Goal: Information Seeking & Learning: Learn about a topic

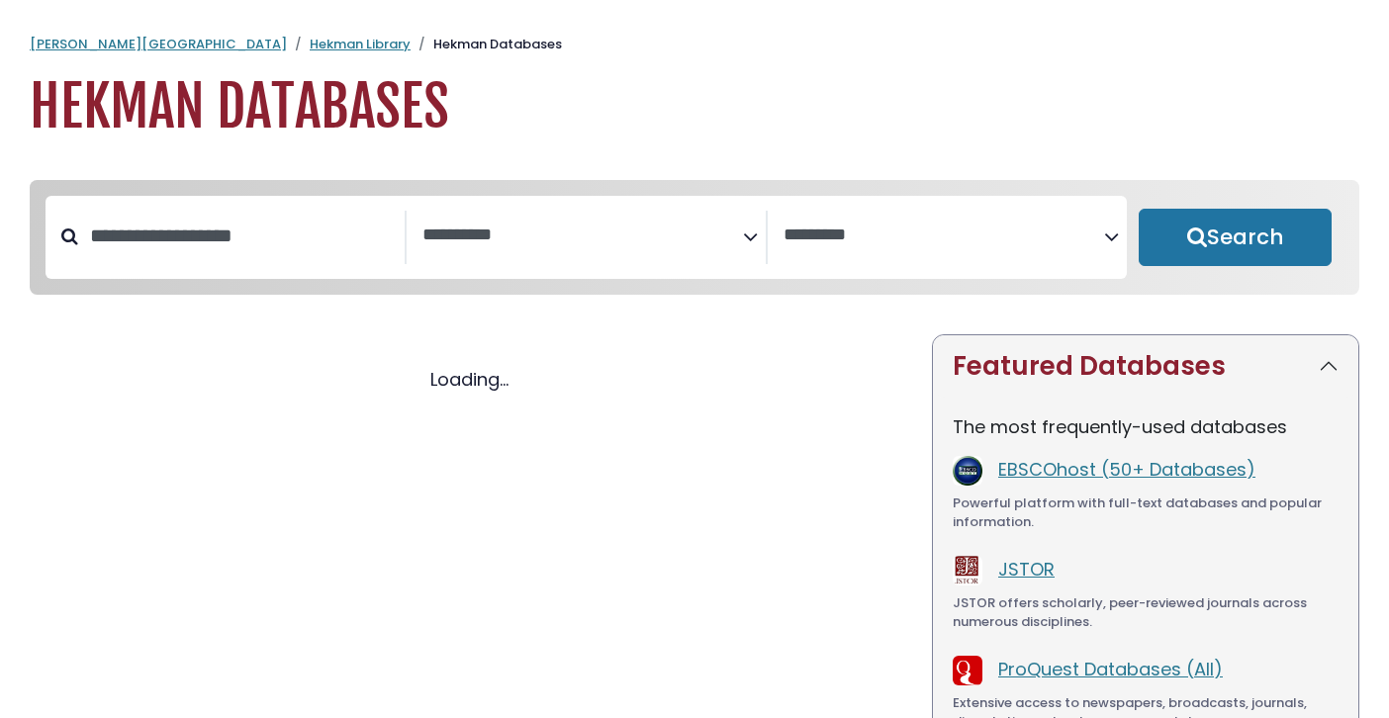
select select "Database Subject Filter"
select select "Database Vendors Filter"
select select "Database Subject Filter"
select select "Database Vendors Filter"
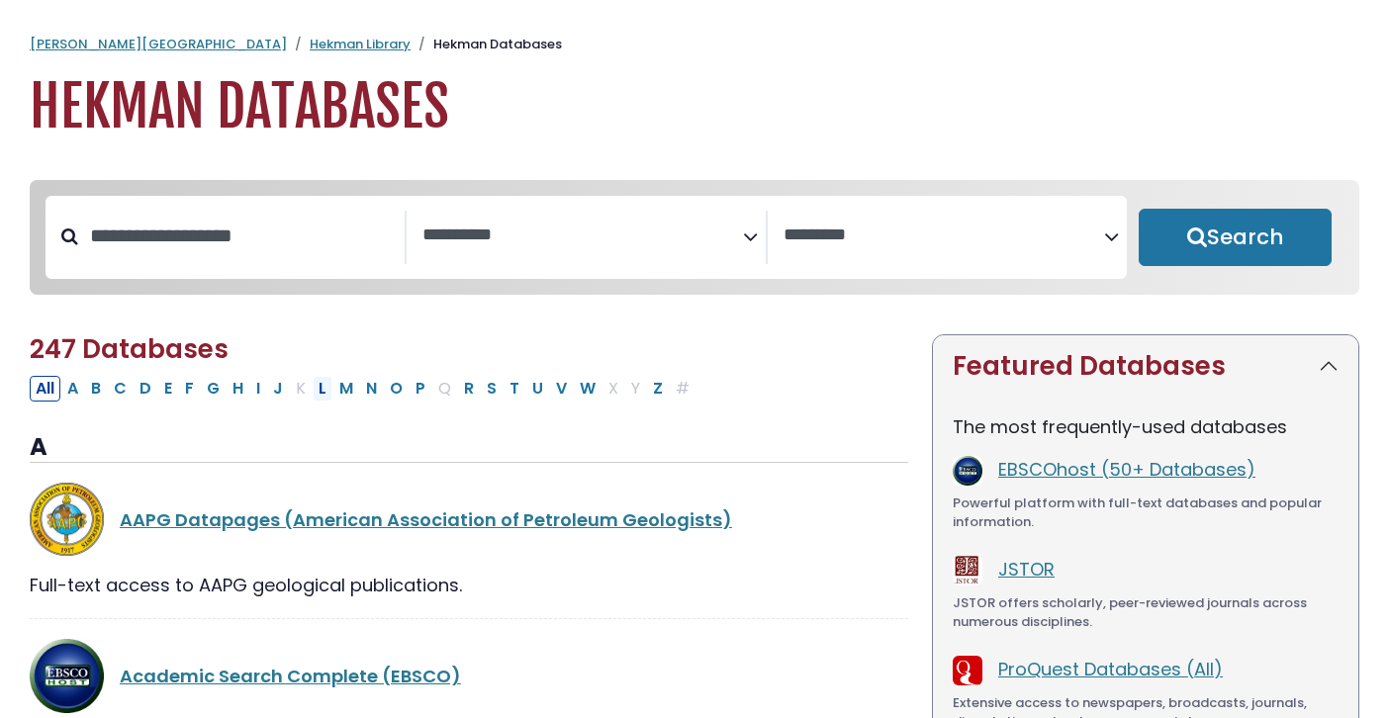
click at [322, 396] on button "L" at bounding box center [323, 389] width 20 height 26
select select "Database Subject Filter"
select select "Database Vendors Filter"
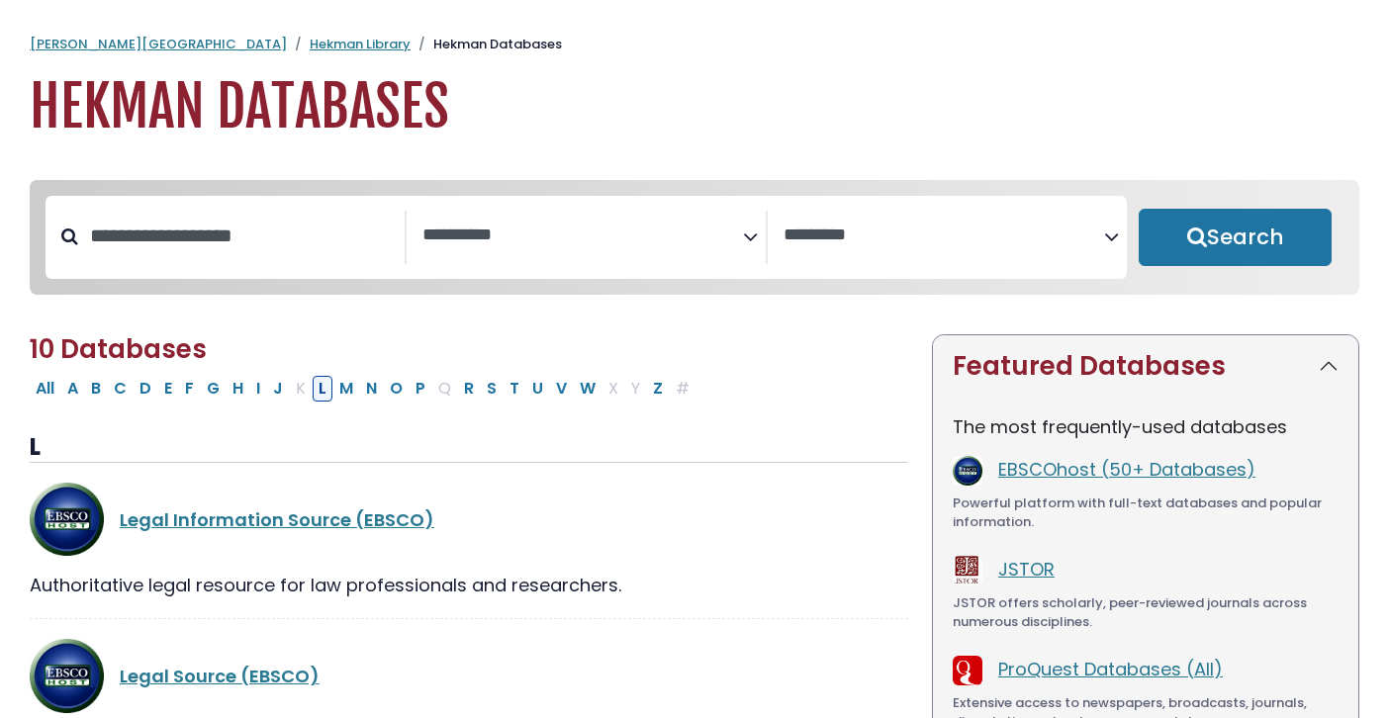
click at [326, 390] on button "L" at bounding box center [323, 389] width 20 height 26
select select "Database Subject Filter"
select select "Database Vendors Filter"
click at [326, 390] on button "L" at bounding box center [323, 389] width 20 height 26
select select "Database Subject Filter"
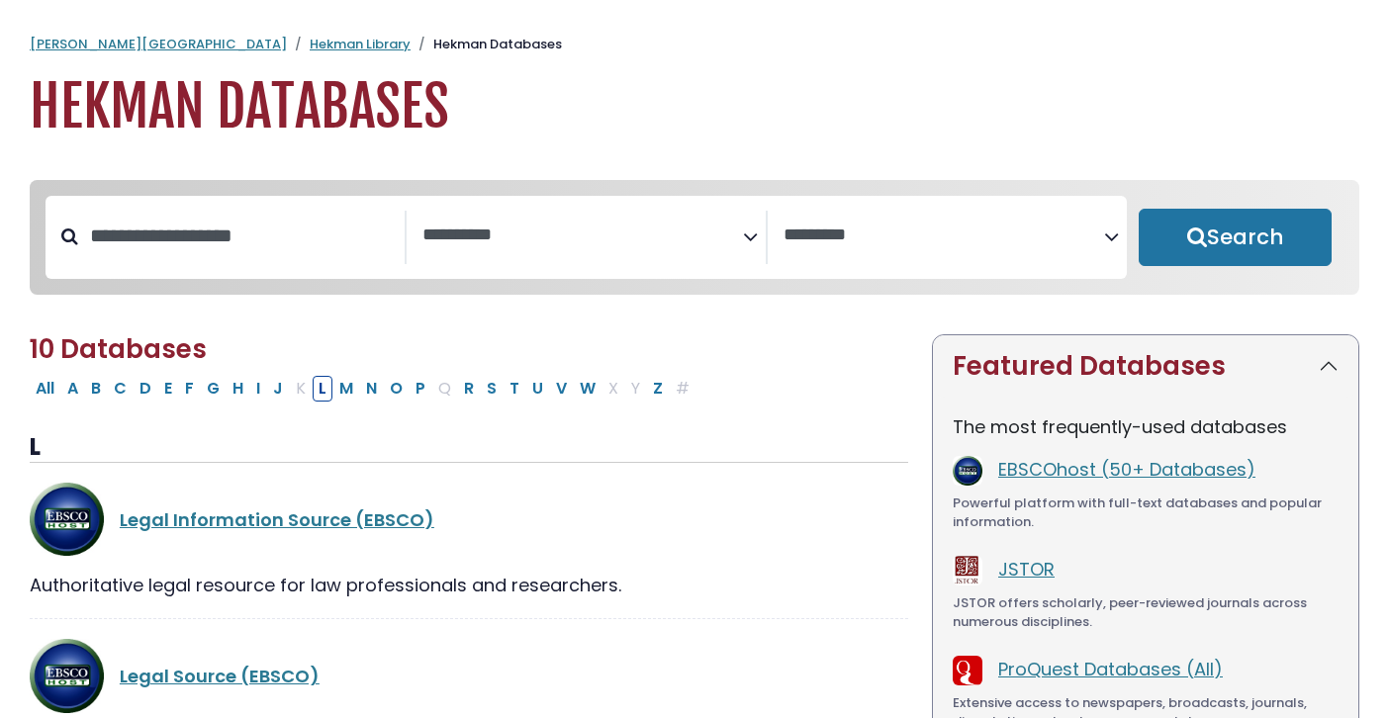
select select "Database Vendors Filter"
click at [325, 390] on button "L" at bounding box center [323, 389] width 20 height 26
select select "Database Subject Filter"
select select "Database Vendors Filter"
click at [324, 396] on button "L" at bounding box center [323, 389] width 20 height 26
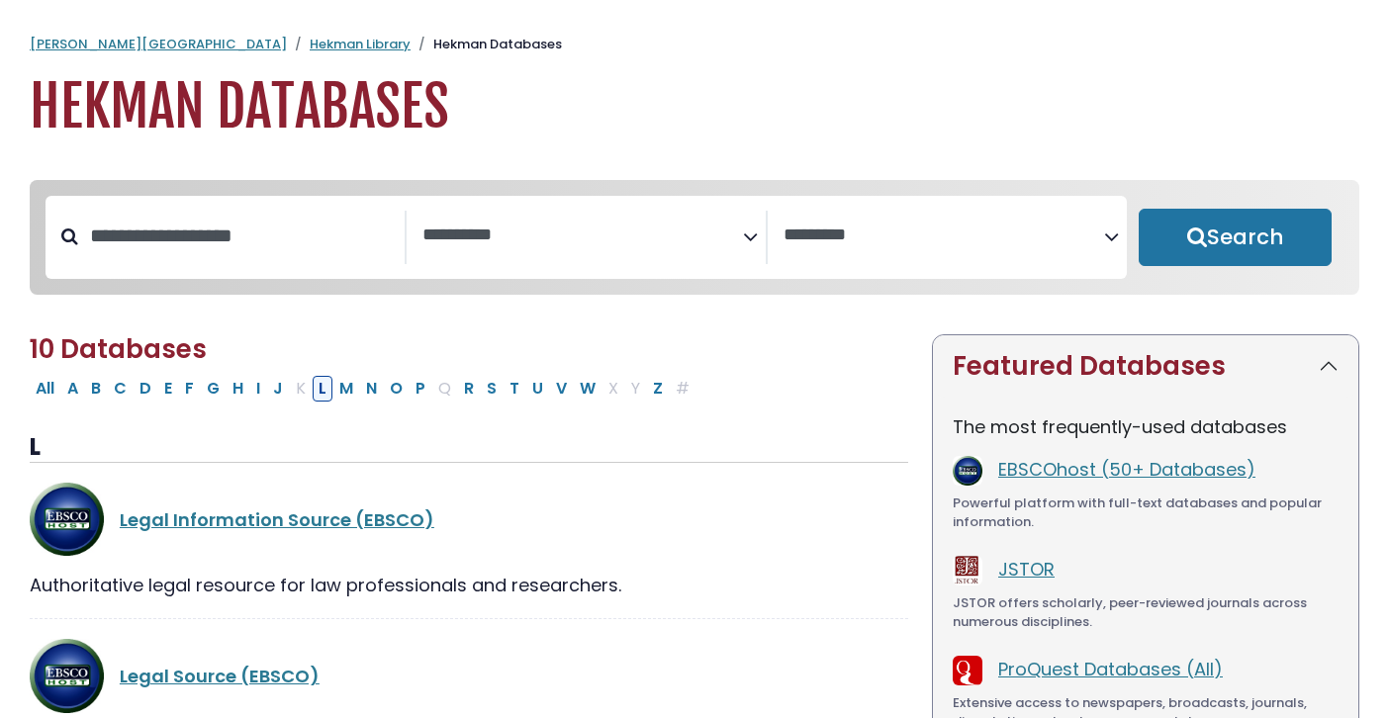
select select "Database Subject Filter"
select select "Database Vendors Filter"
click at [319, 389] on button "L" at bounding box center [323, 389] width 20 height 26
select select "Database Subject Filter"
select select "Database Vendors Filter"
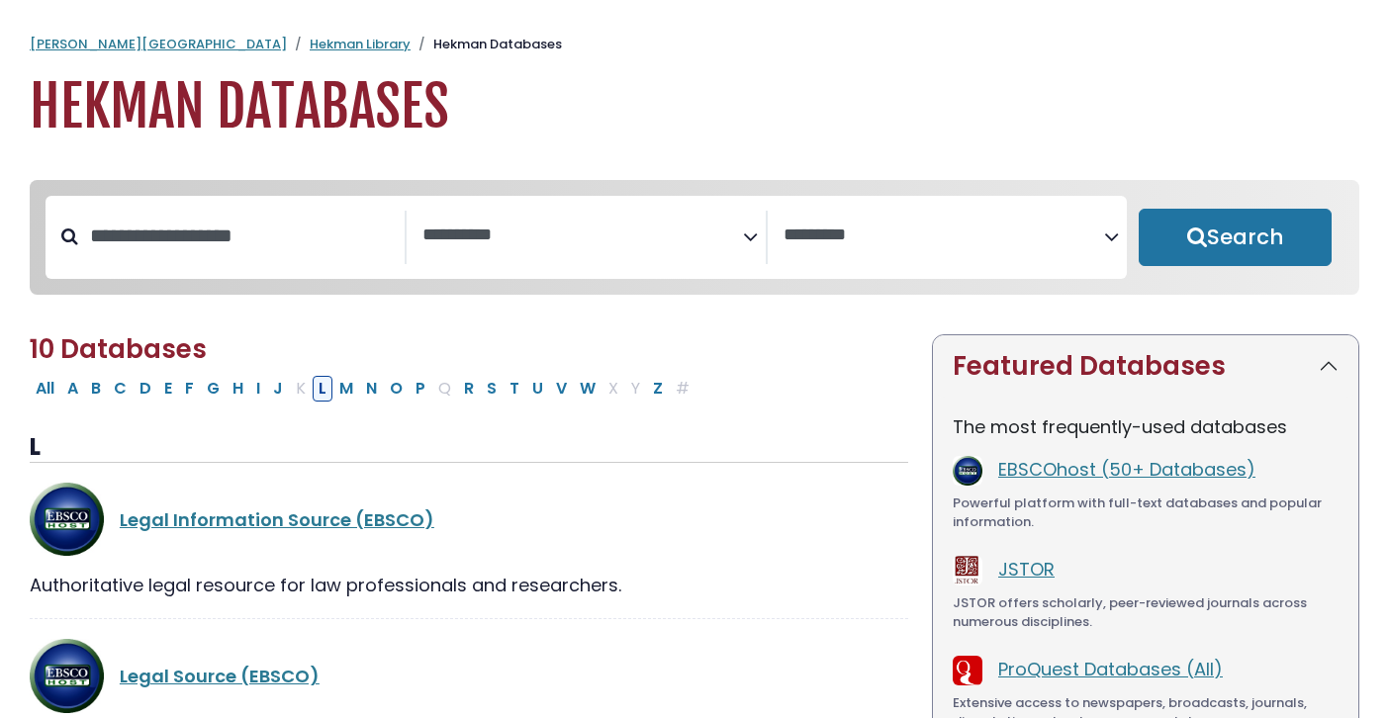
click at [324, 396] on button "L" at bounding box center [323, 389] width 20 height 26
select select "Database Subject Filter"
select select "Database Vendors Filter"
click at [317, 400] on button "L" at bounding box center [323, 389] width 20 height 26
select select "Database Subject Filter"
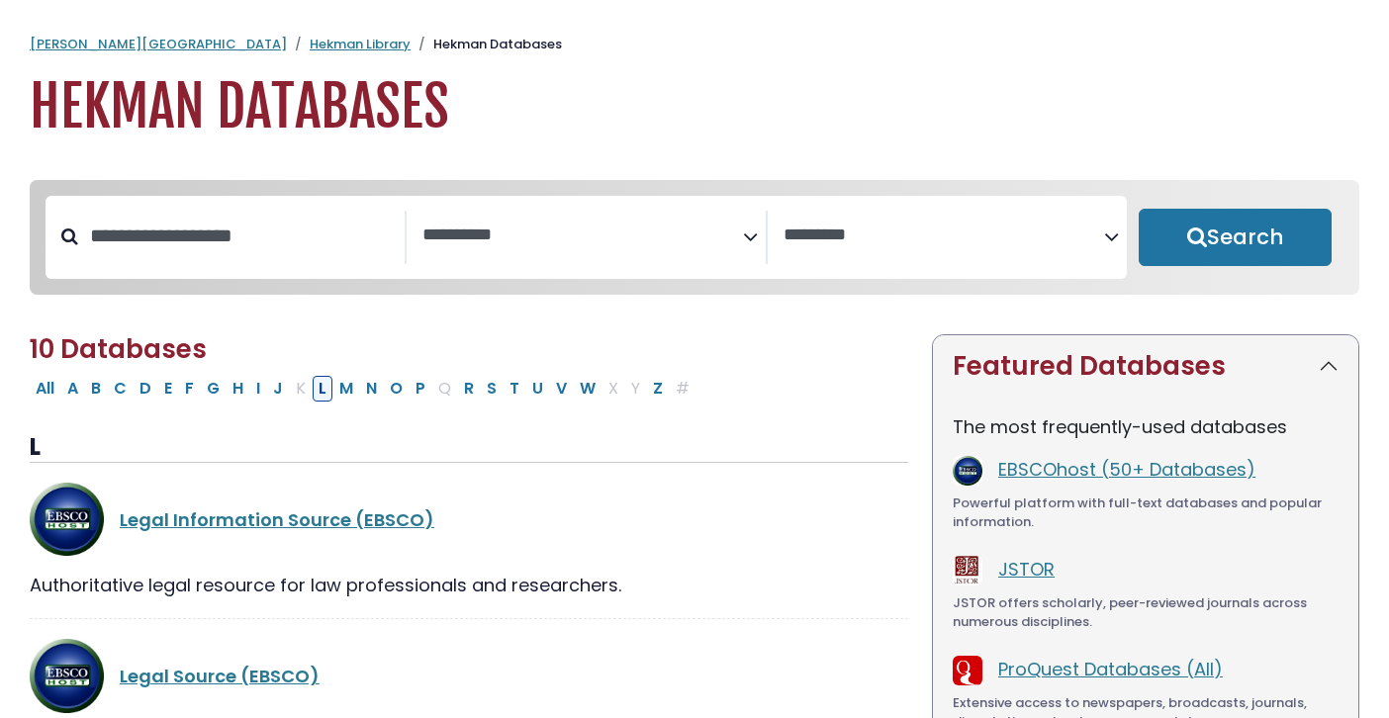
select select "Database Vendors Filter"
click at [324, 391] on button "L" at bounding box center [323, 389] width 20 height 26
select select "Database Subject Filter"
select select "Database Vendors Filter"
click at [321, 398] on button "L" at bounding box center [323, 389] width 20 height 26
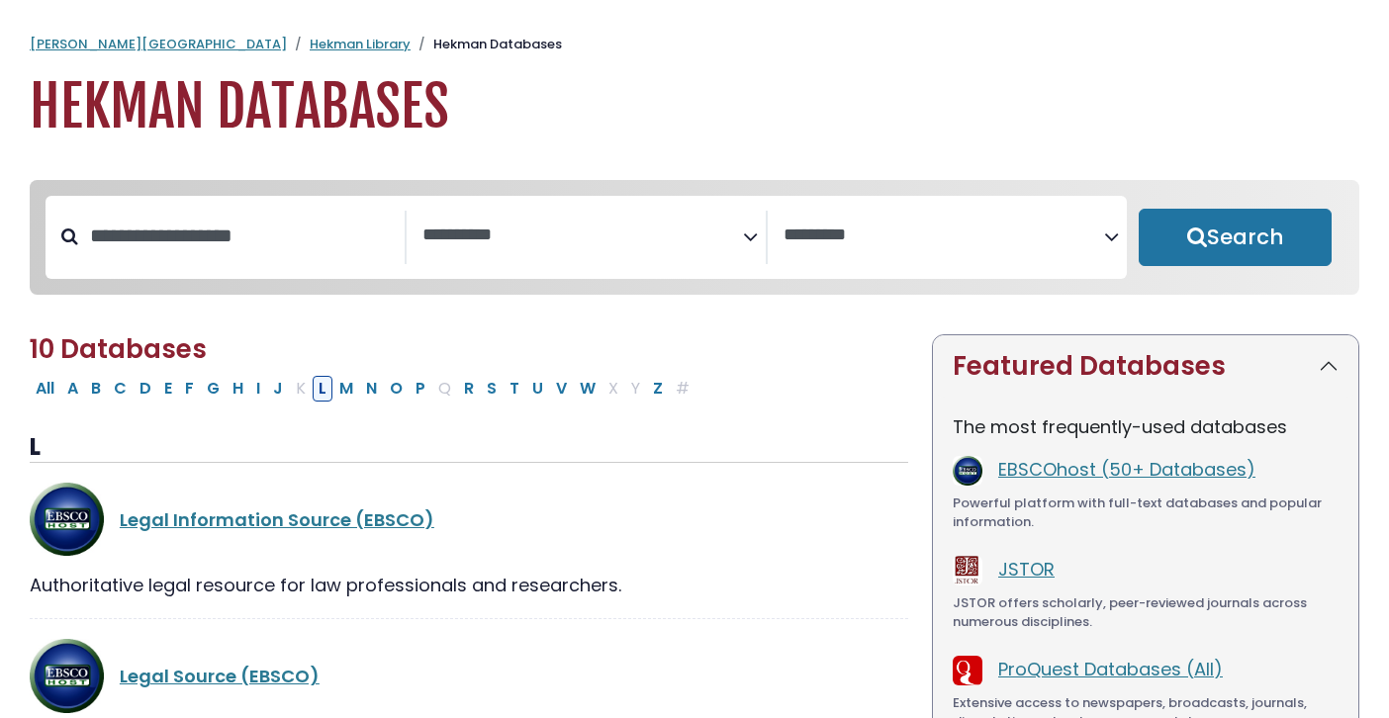
select select "Database Subject Filter"
select select "Database Vendors Filter"
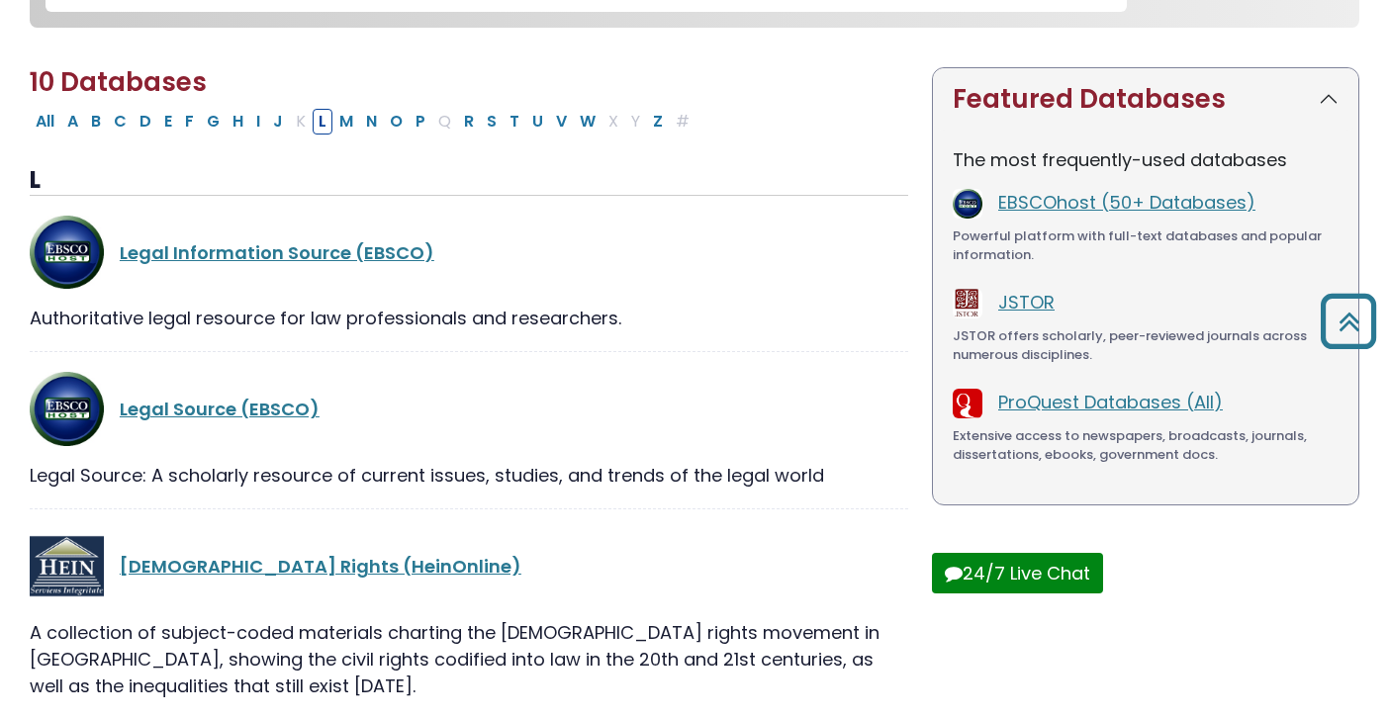
scroll to position [265, 0]
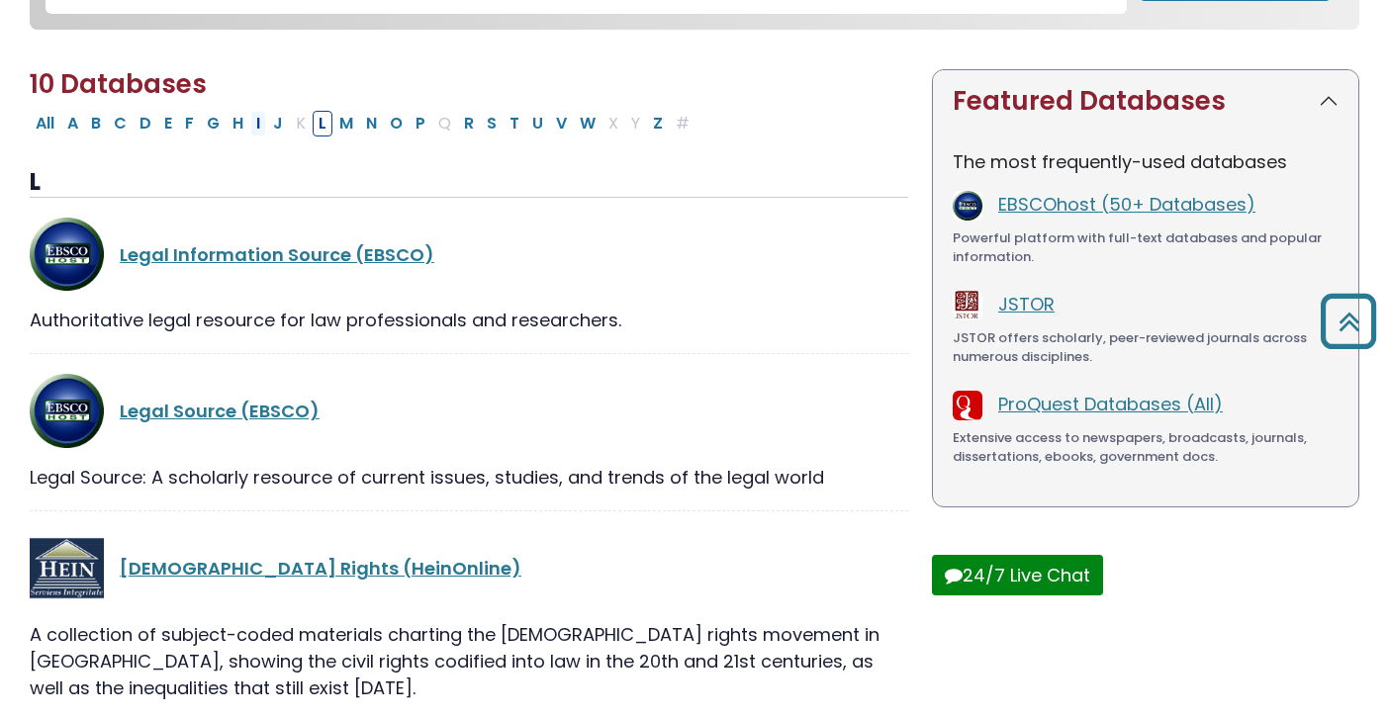
click at [263, 132] on button "I" at bounding box center [258, 124] width 16 height 26
select select "Database Subject Filter"
select select "Database Vendors Filter"
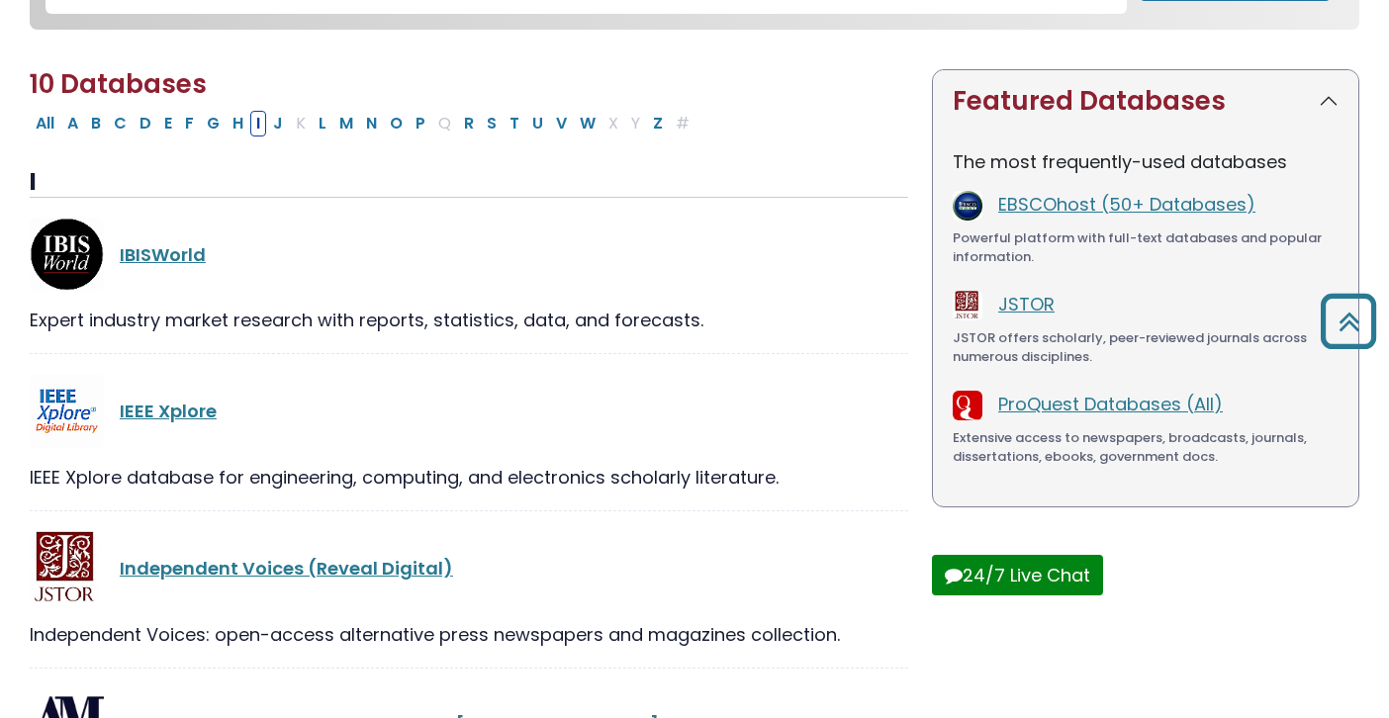
click at [199, 272] on div "IBISWorld" at bounding box center [469, 255] width 878 height 74
click at [198, 249] on link "IBISWorld" at bounding box center [163, 254] width 86 height 25
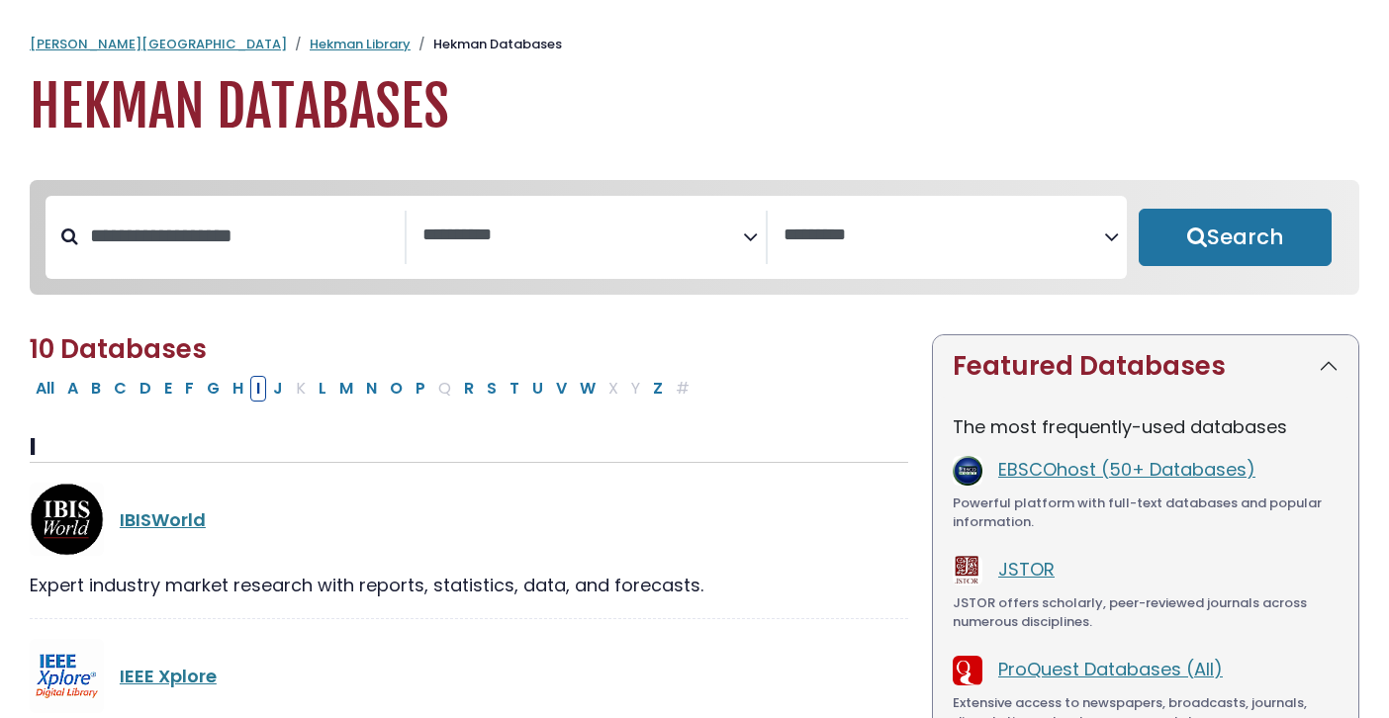
select select "Database Subject Filter"
select select "Database Vendors Filter"
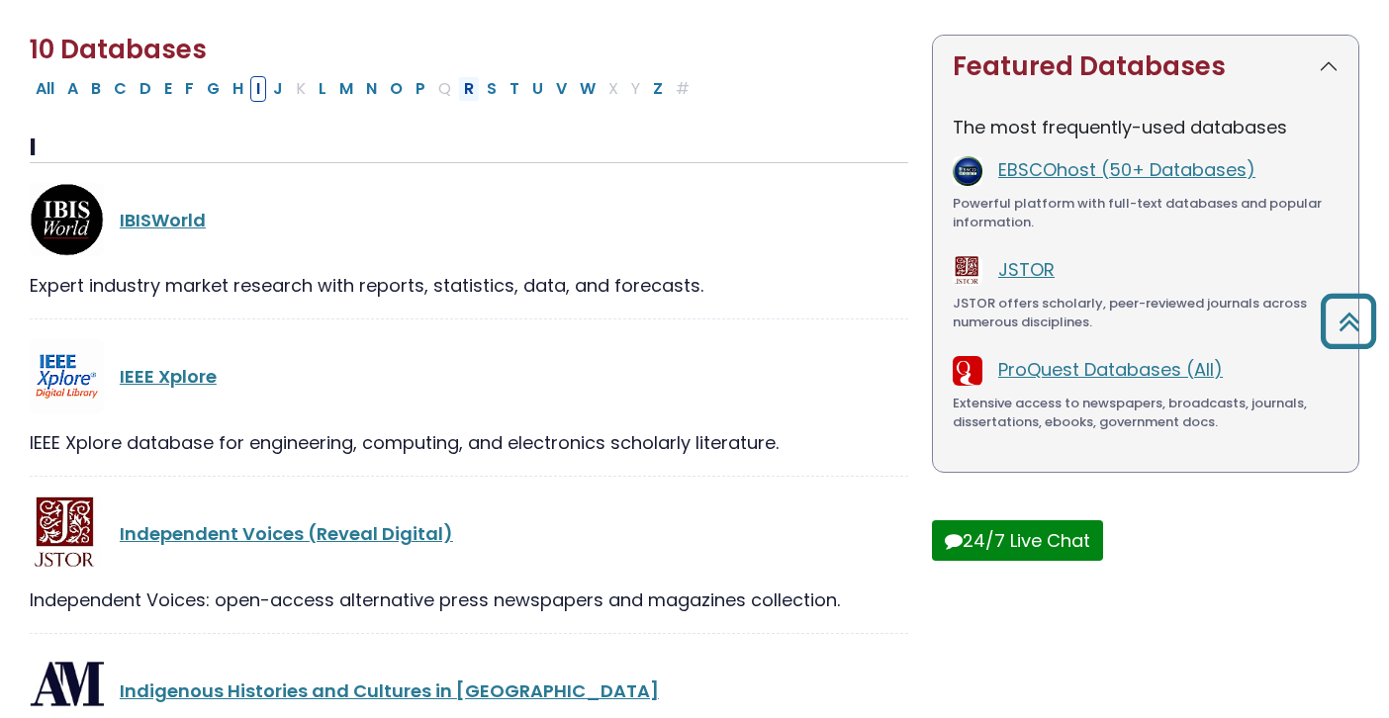
scroll to position [276, 0]
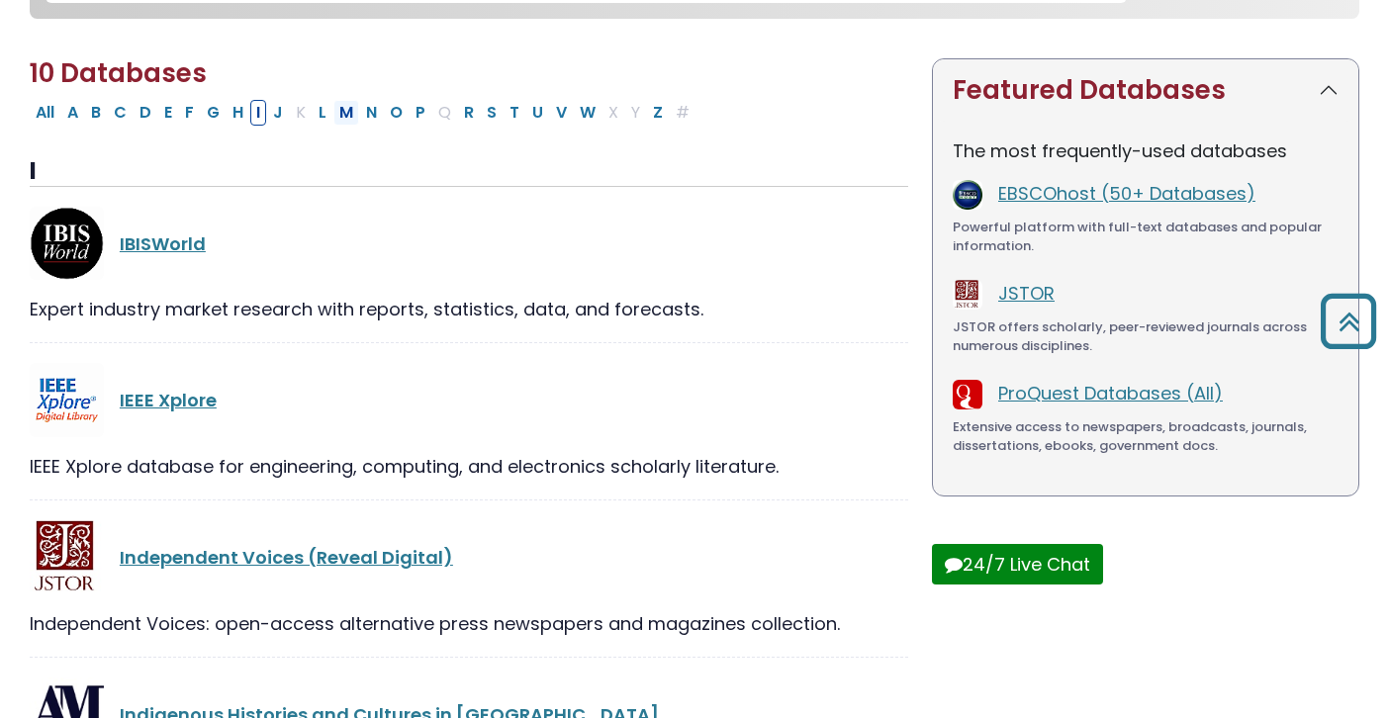
click at [333, 108] on button "M" at bounding box center [346, 113] width 26 height 26
select select "Database Subject Filter"
select select "Database Vendors Filter"
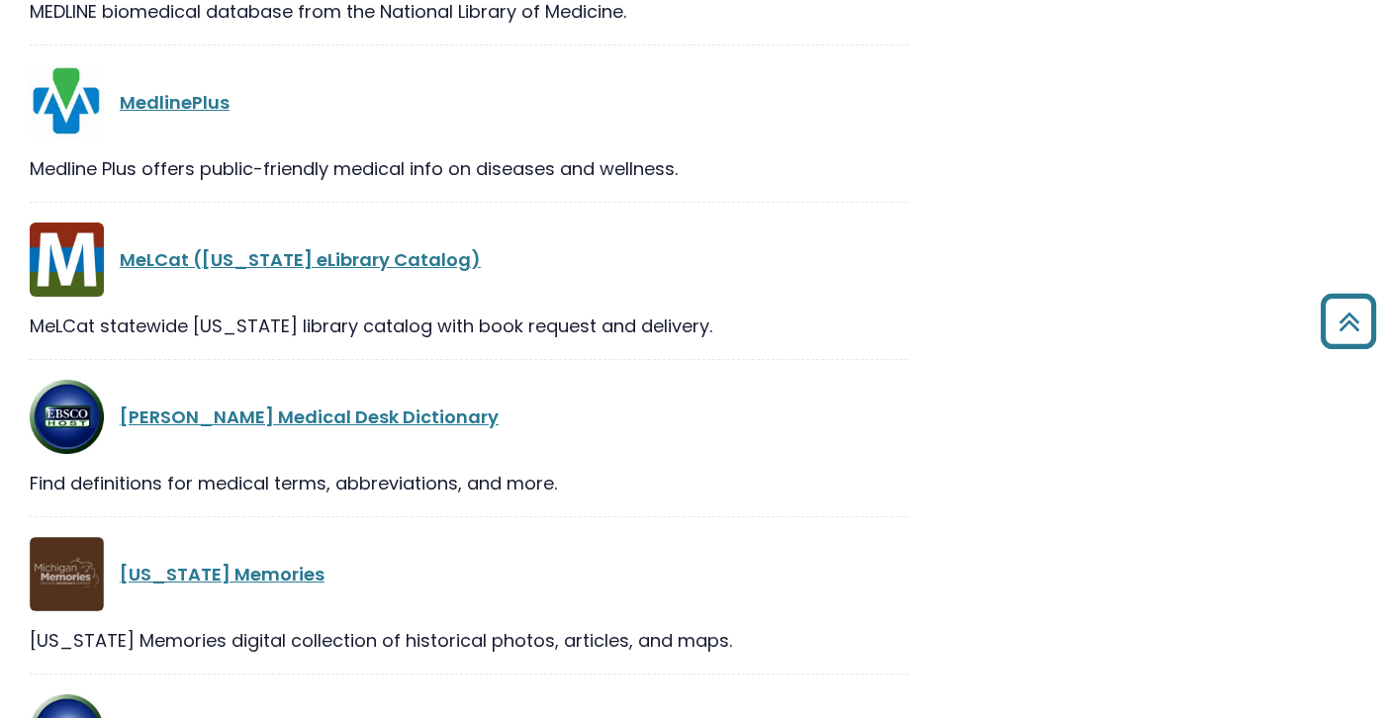
scroll to position [887, 0]
click at [302, 256] on link "MeLCat ([US_STATE] eLibrary Catalog)" at bounding box center [300, 260] width 361 height 25
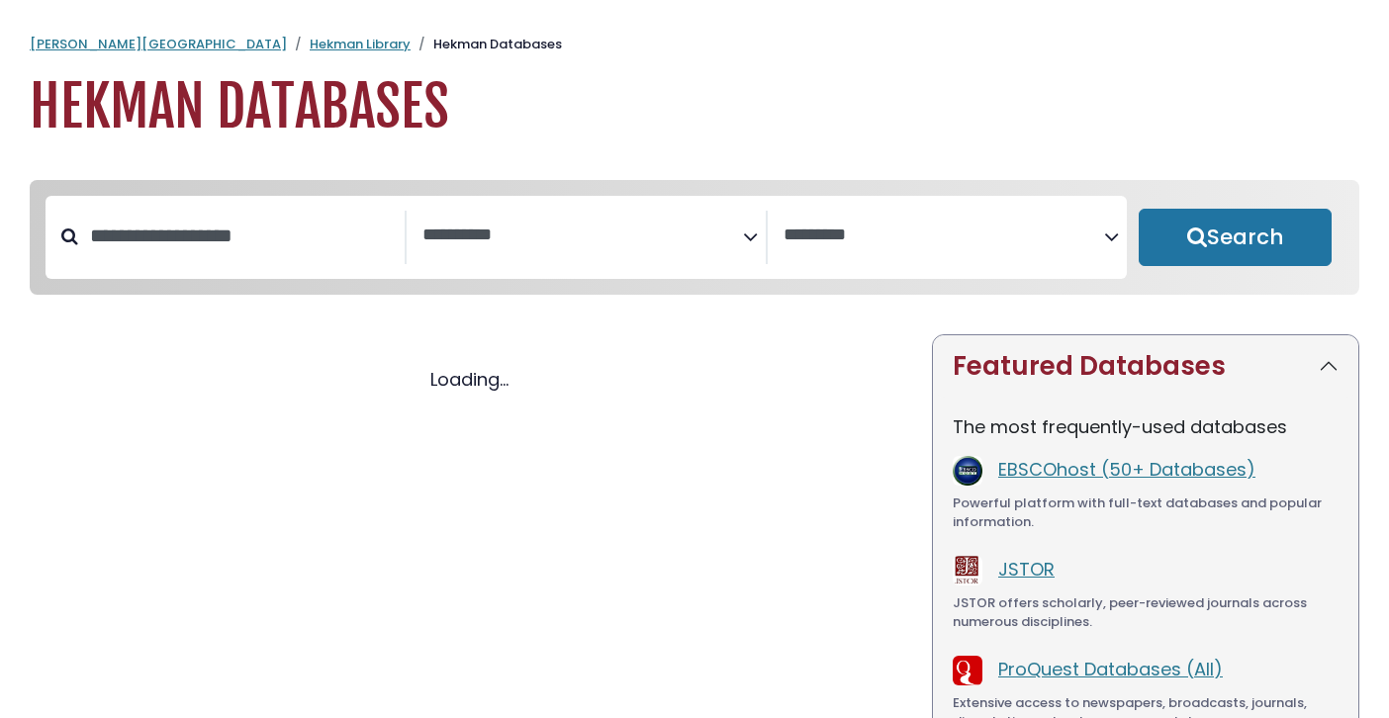
select select "Database Subject Filter"
select select "Database Vendors Filter"
select select "Database Subject Filter"
select select "Database Vendors Filter"
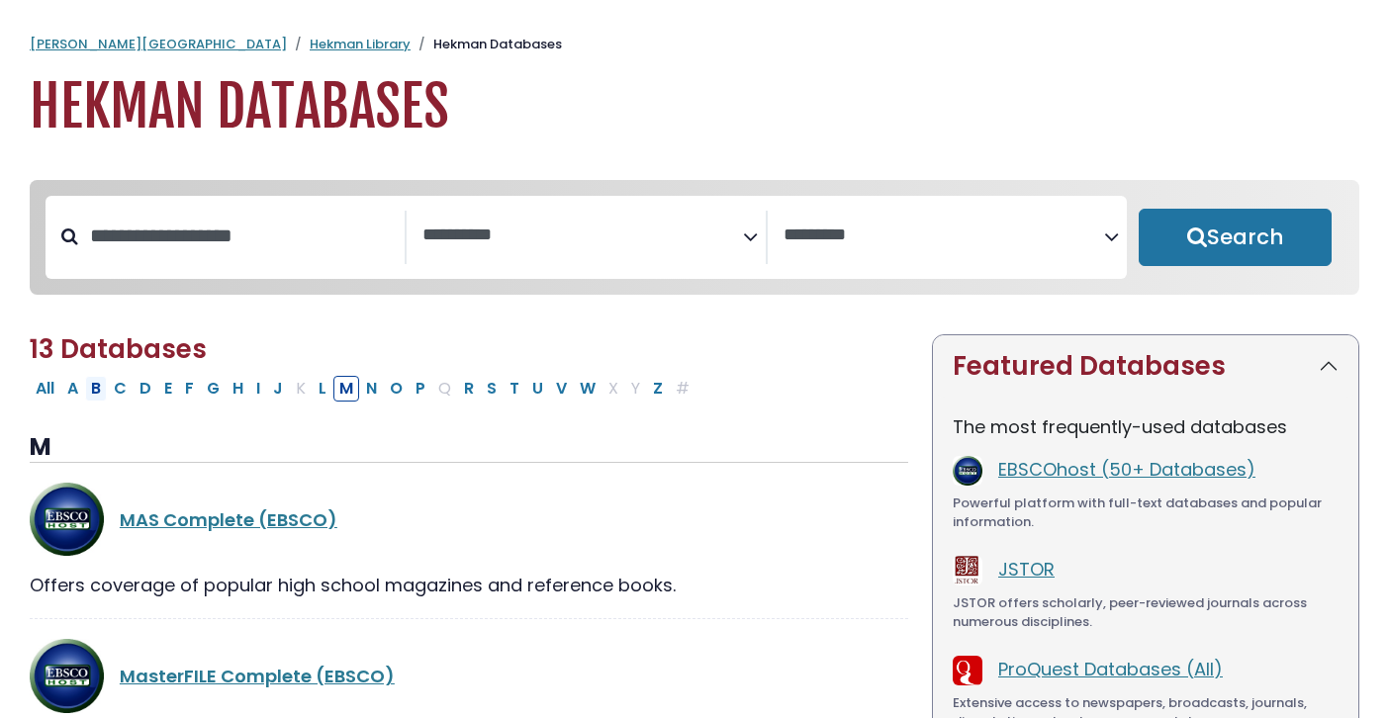
click at [99, 384] on button "B" at bounding box center [96, 389] width 22 height 26
select select "Database Subject Filter"
select select "Database Vendors Filter"
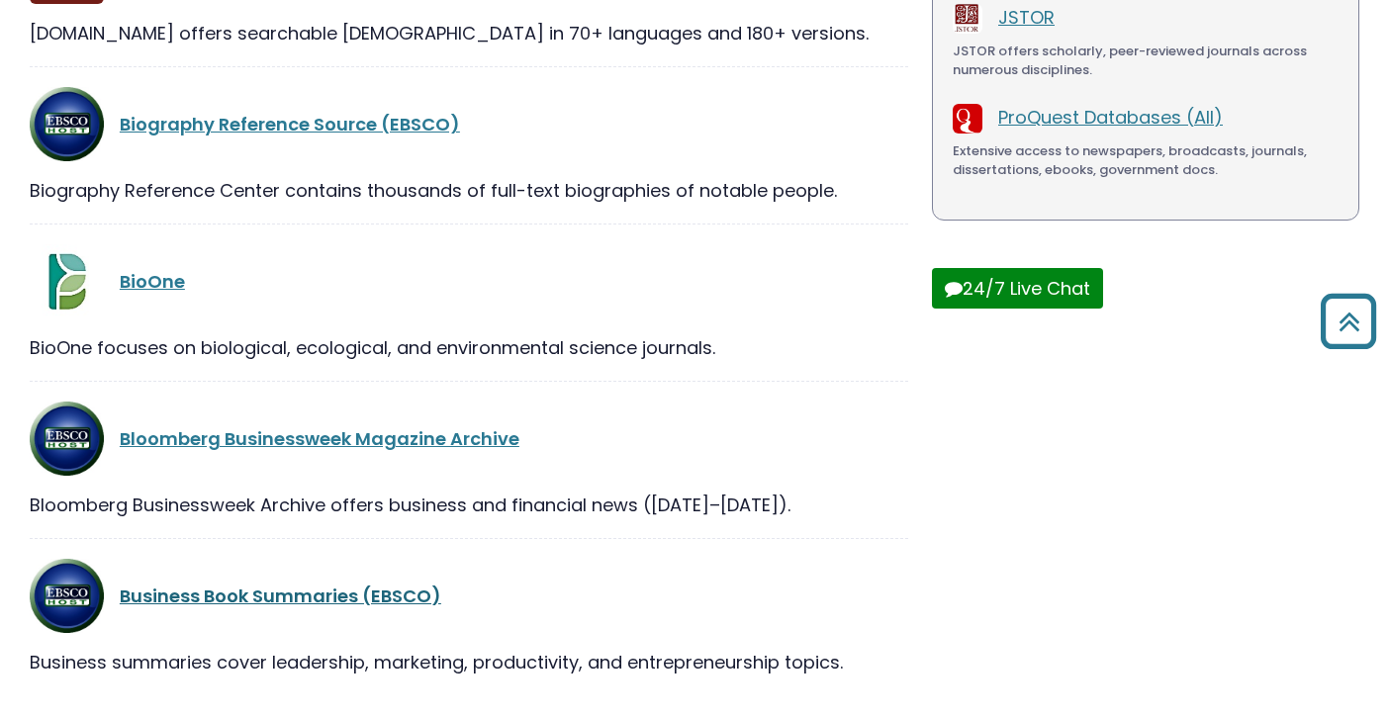
scroll to position [627, 0]
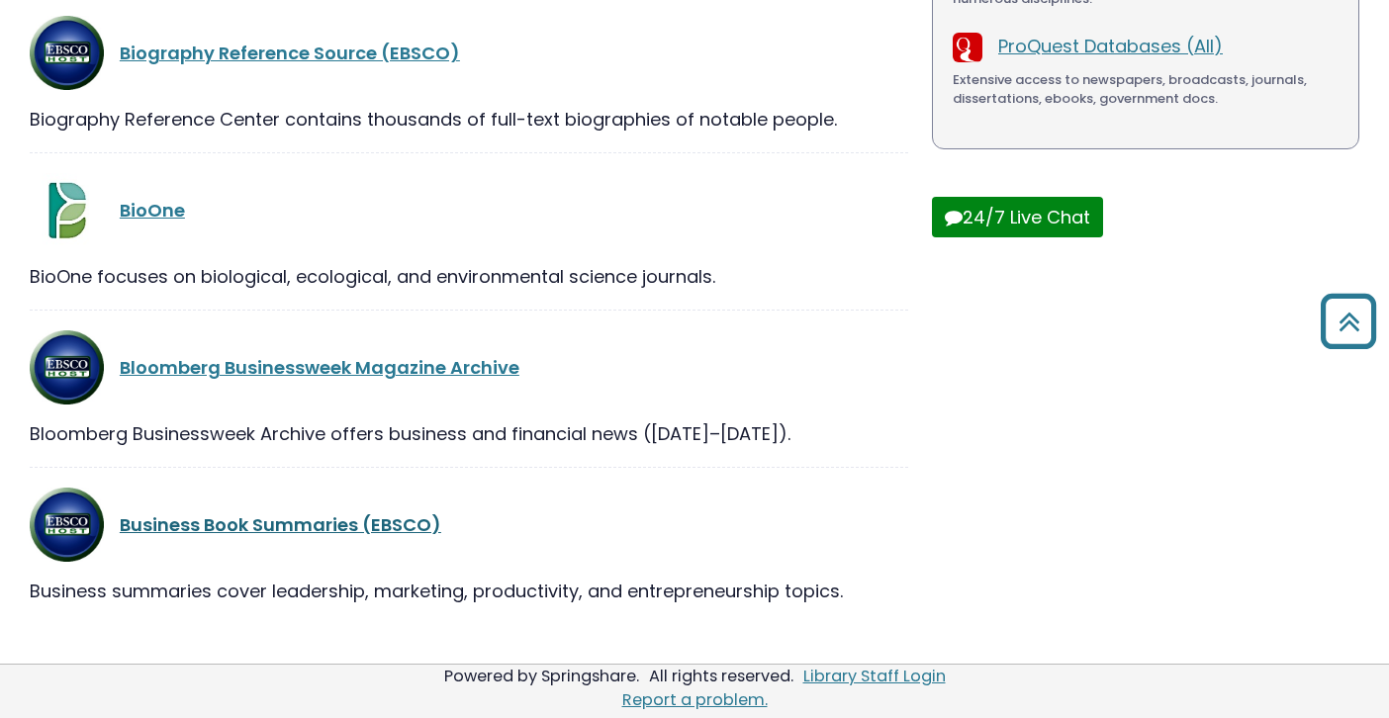
click at [289, 521] on link "Business Book Summaries (EBSCO)" at bounding box center [280, 524] width 321 height 25
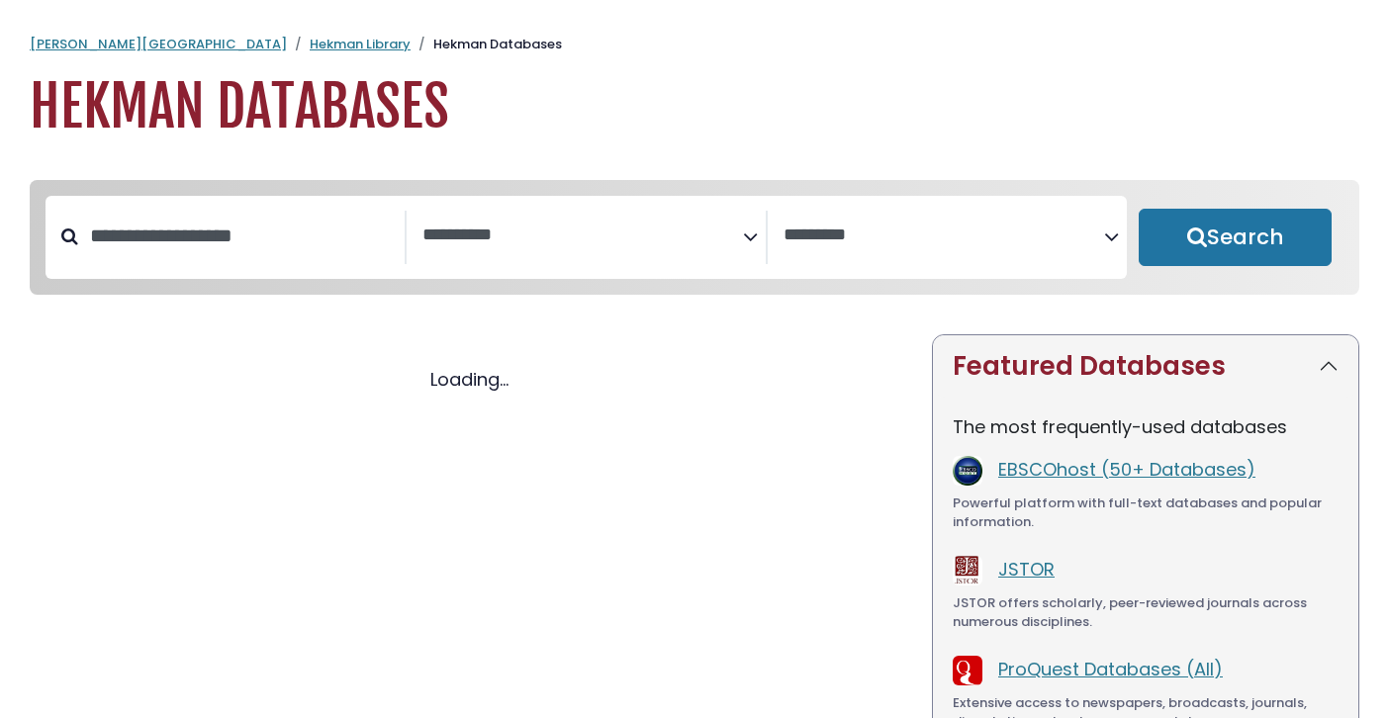
select select "Database Subject Filter"
select select "Database Vendors Filter"
select select "Database Subject Filter"
select select "Database Vendors Filter"
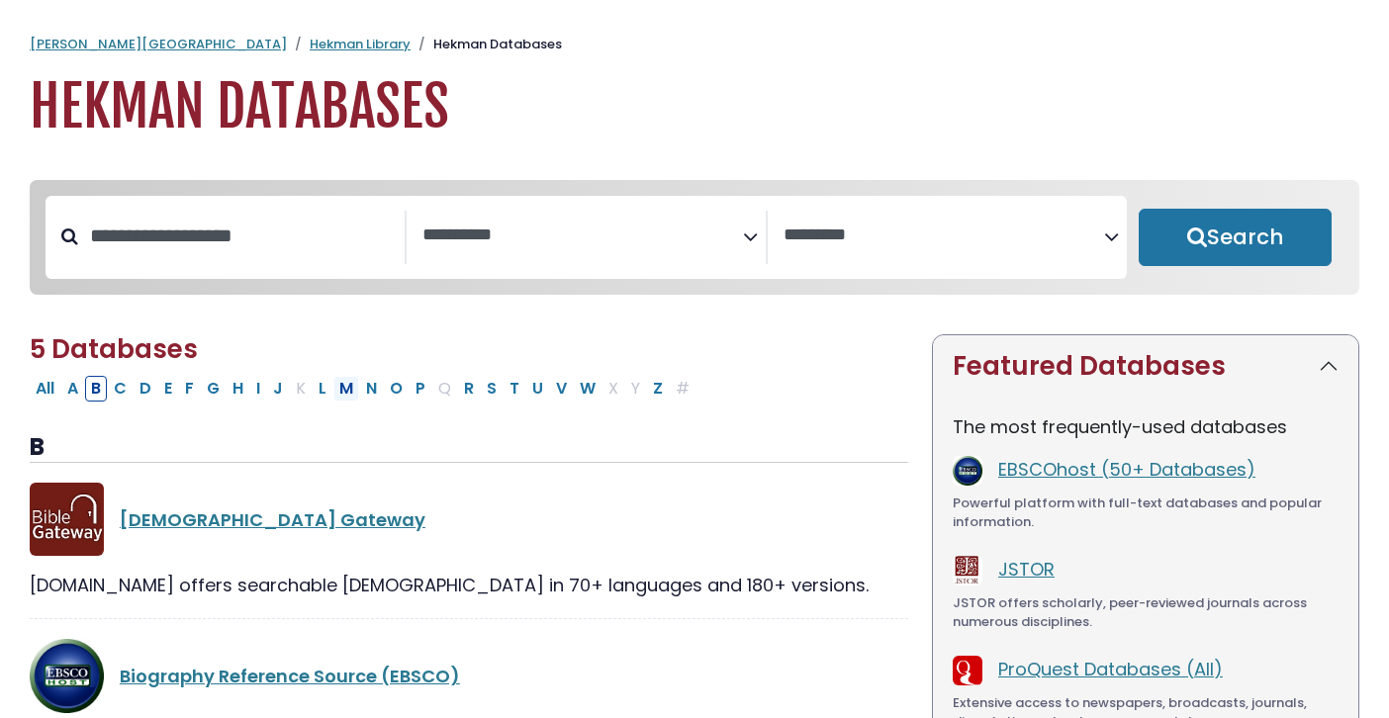
click at [347, 392] on button "M" at bounding box center [346, 389] width 26 height 26
select select "Database Subject Filter"
select select "Database Vendors Filter"
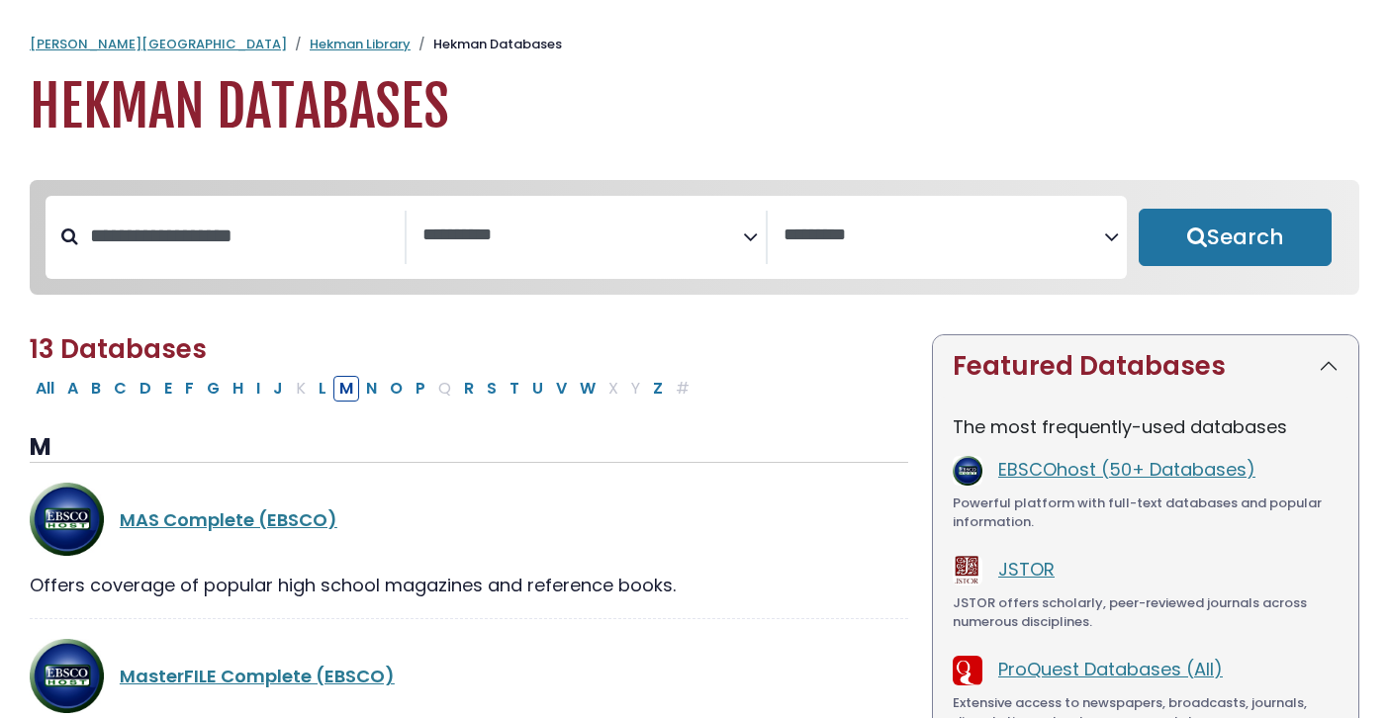
click at [662, 248] on span "Search filters" at bounding box center [582, 237] width 320 height 53
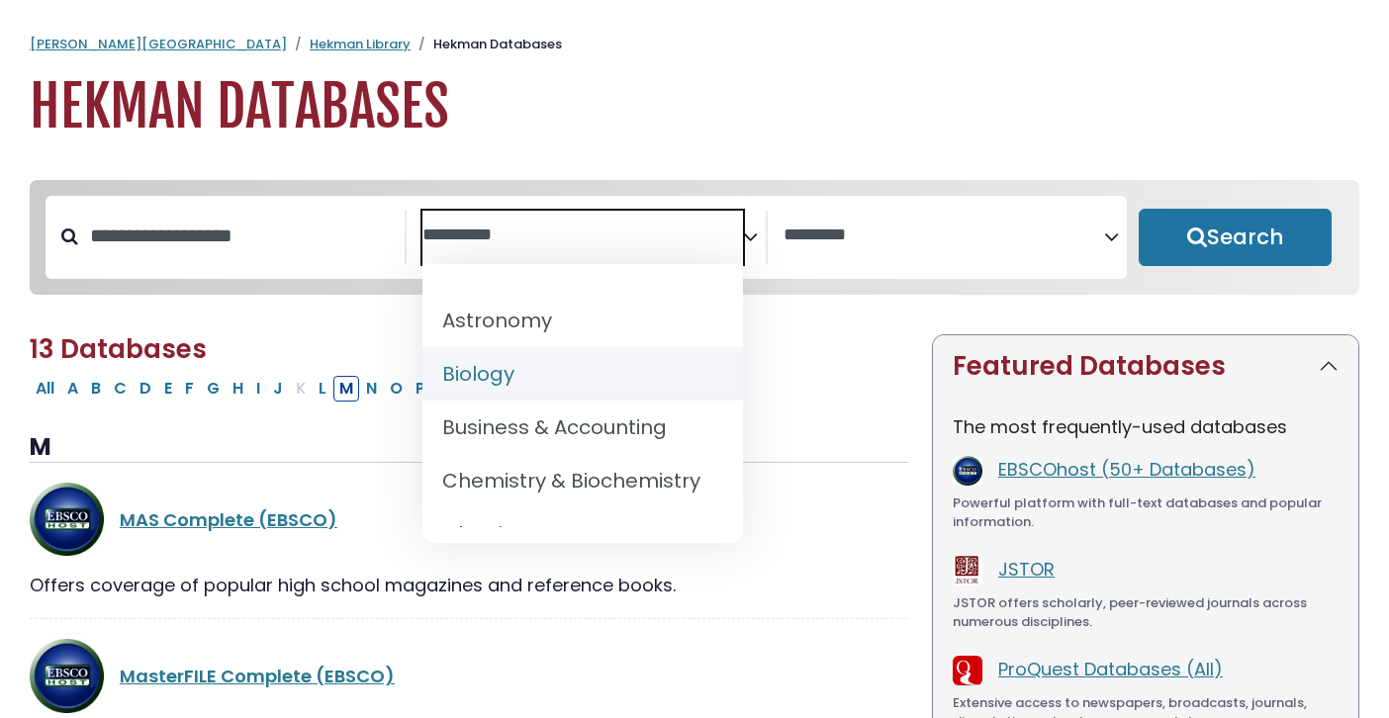
scroll to position [194, 0]
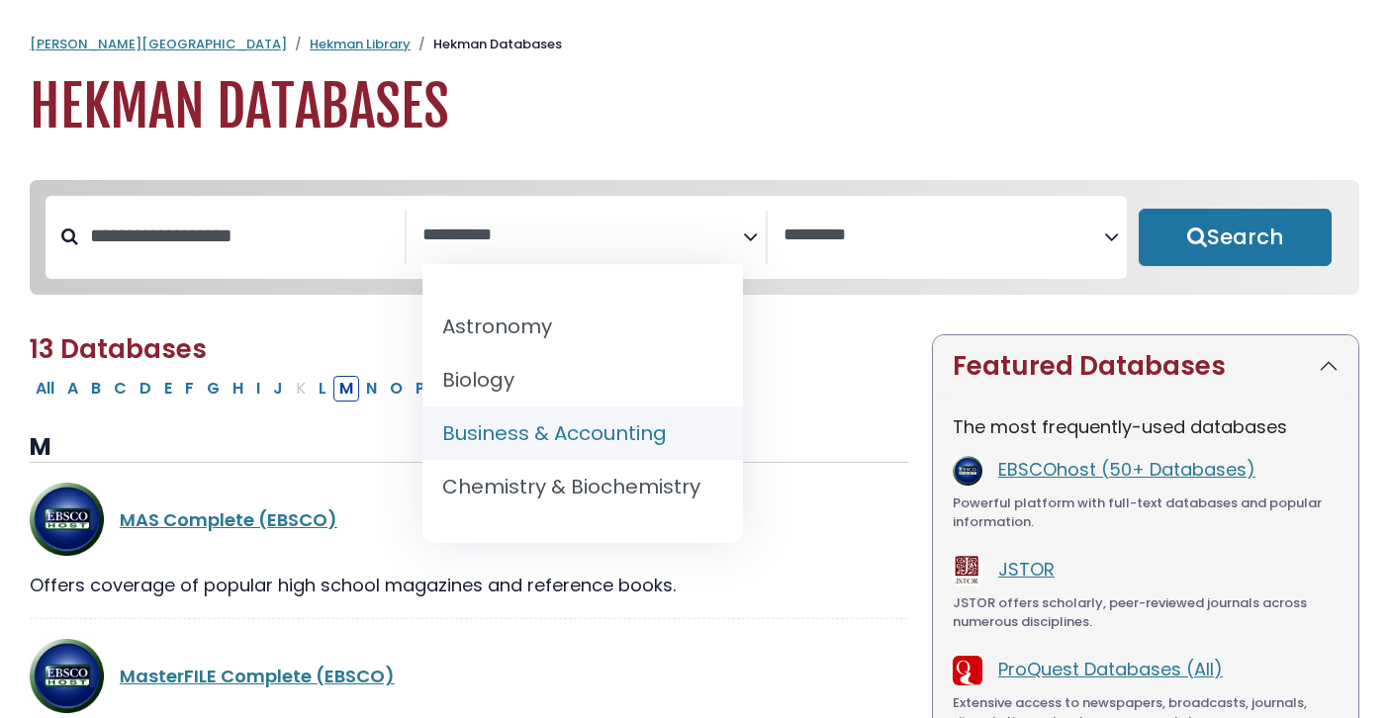
select select "*****"
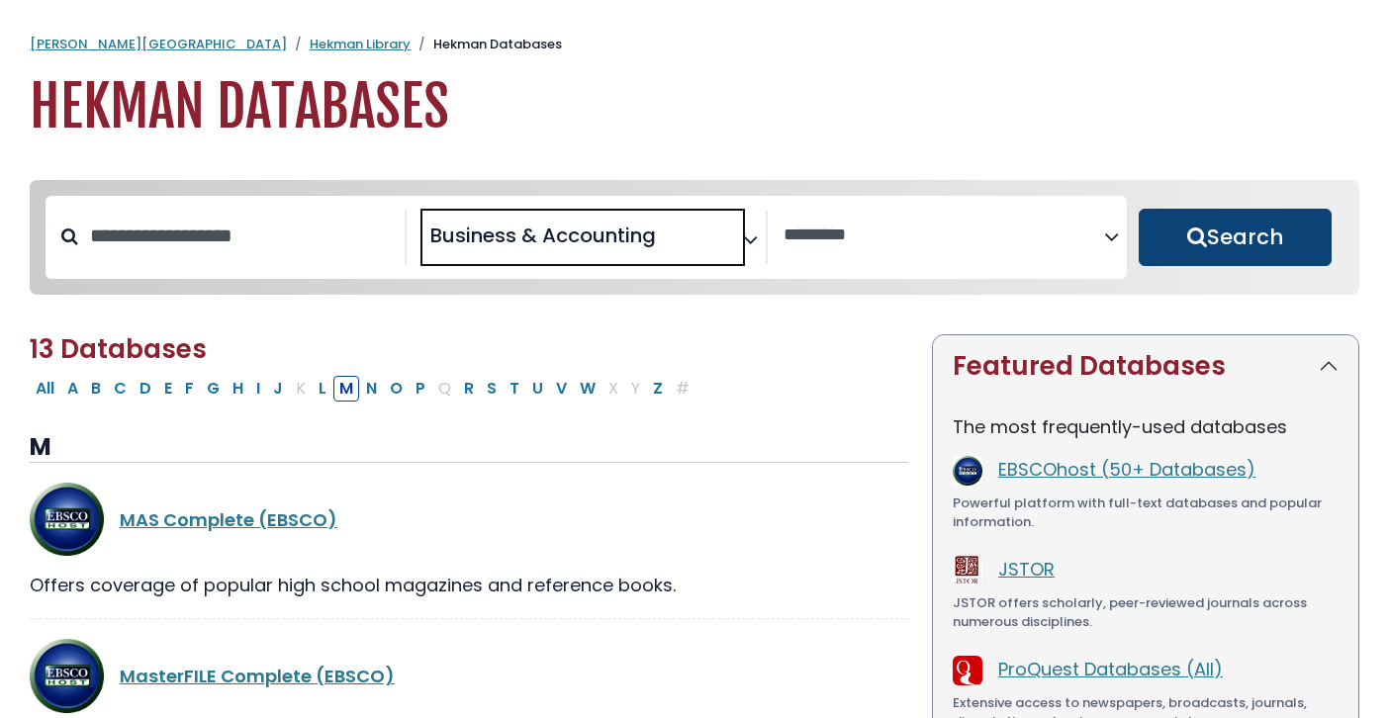
click at [1177, 224] on button "Search" at bounding box center [1234, 237] width 193 height 57
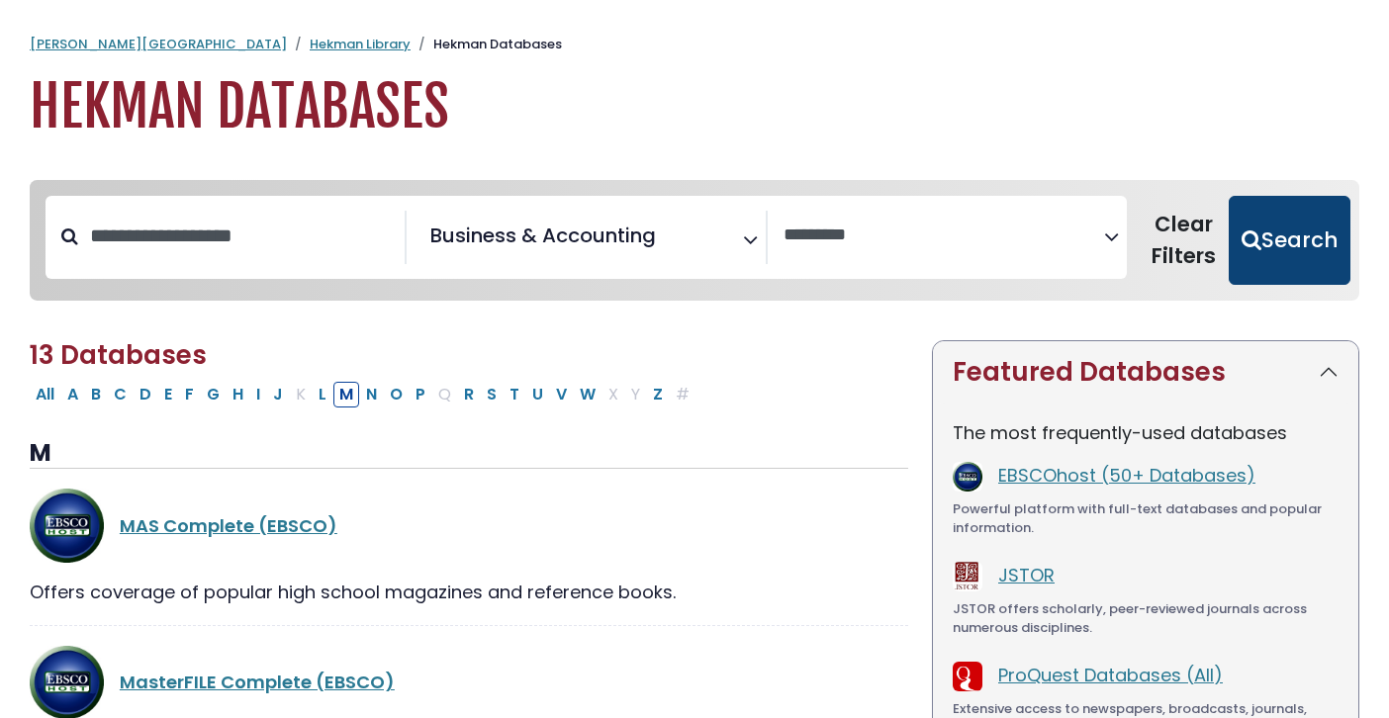
select select "Database Vendors Filter"
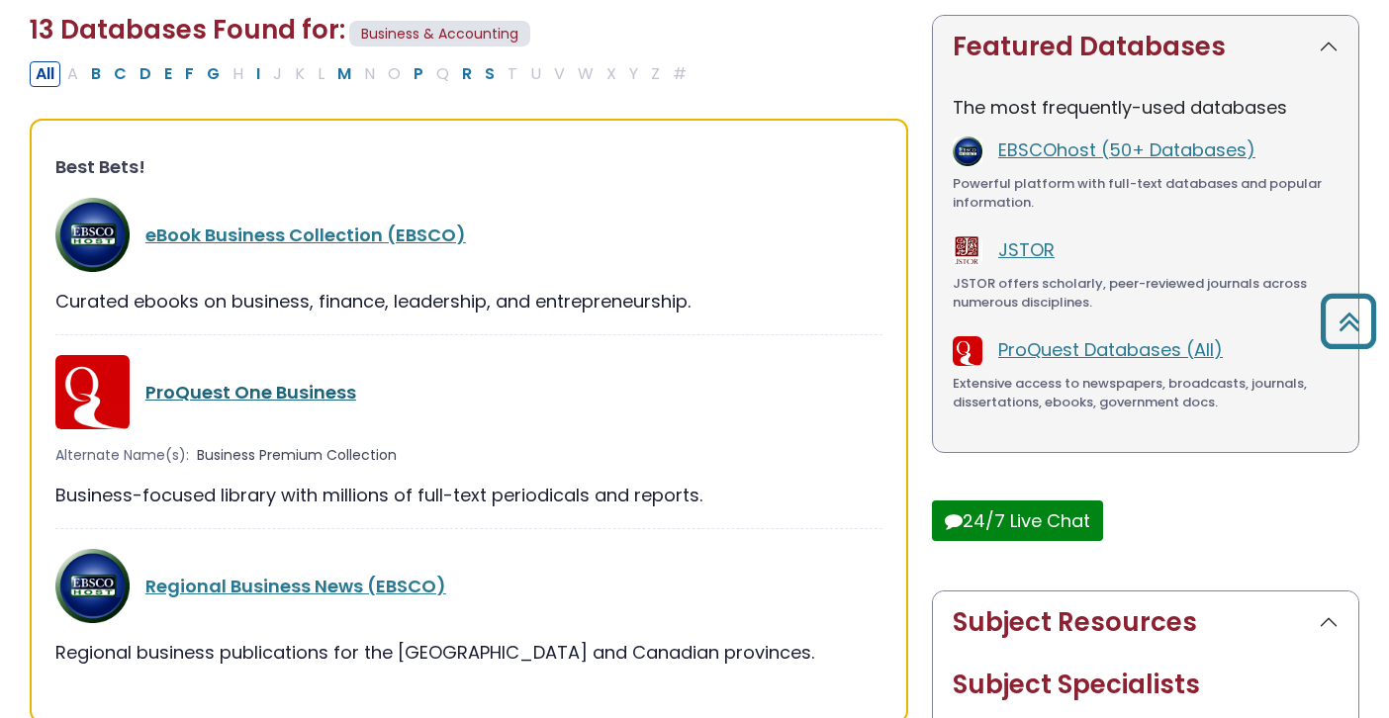
scroll to position [316, 0]
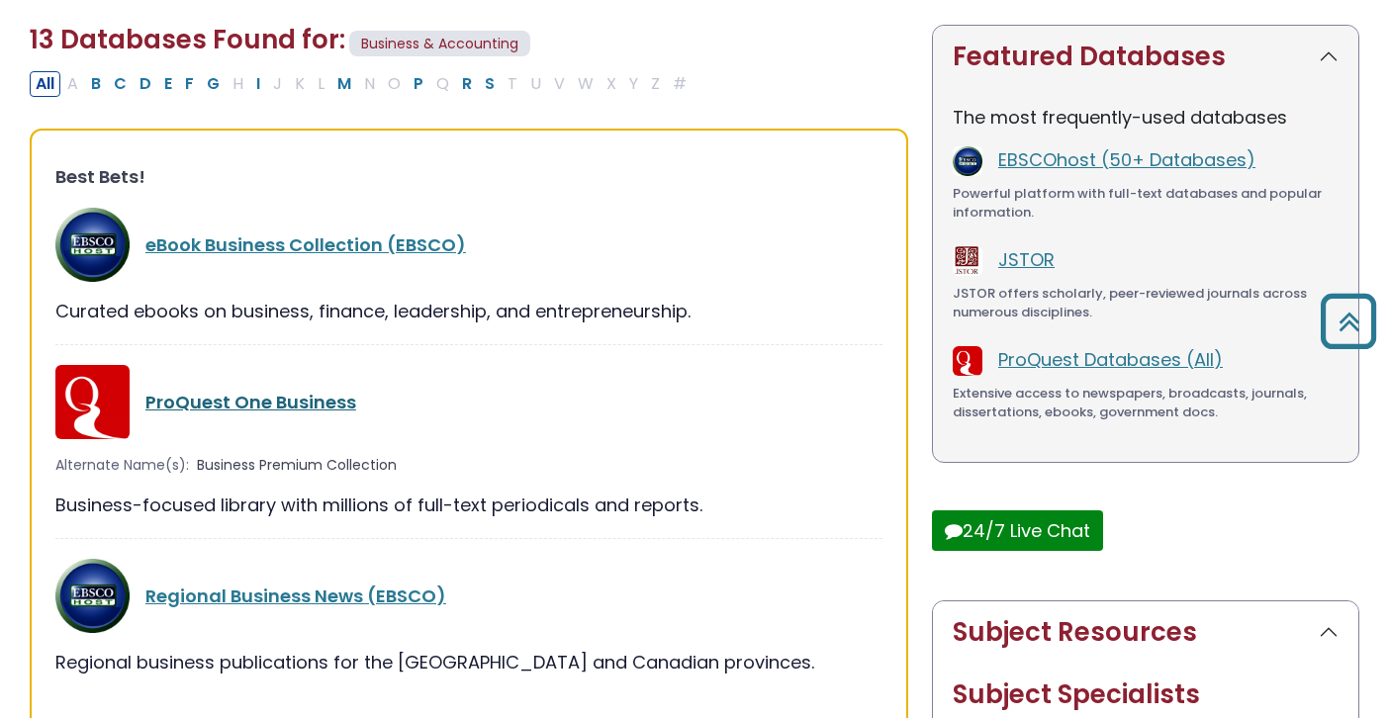
click at [293, 391] on link "ProQuest One Business" at bounding box center [250, 402] width 211 height 25
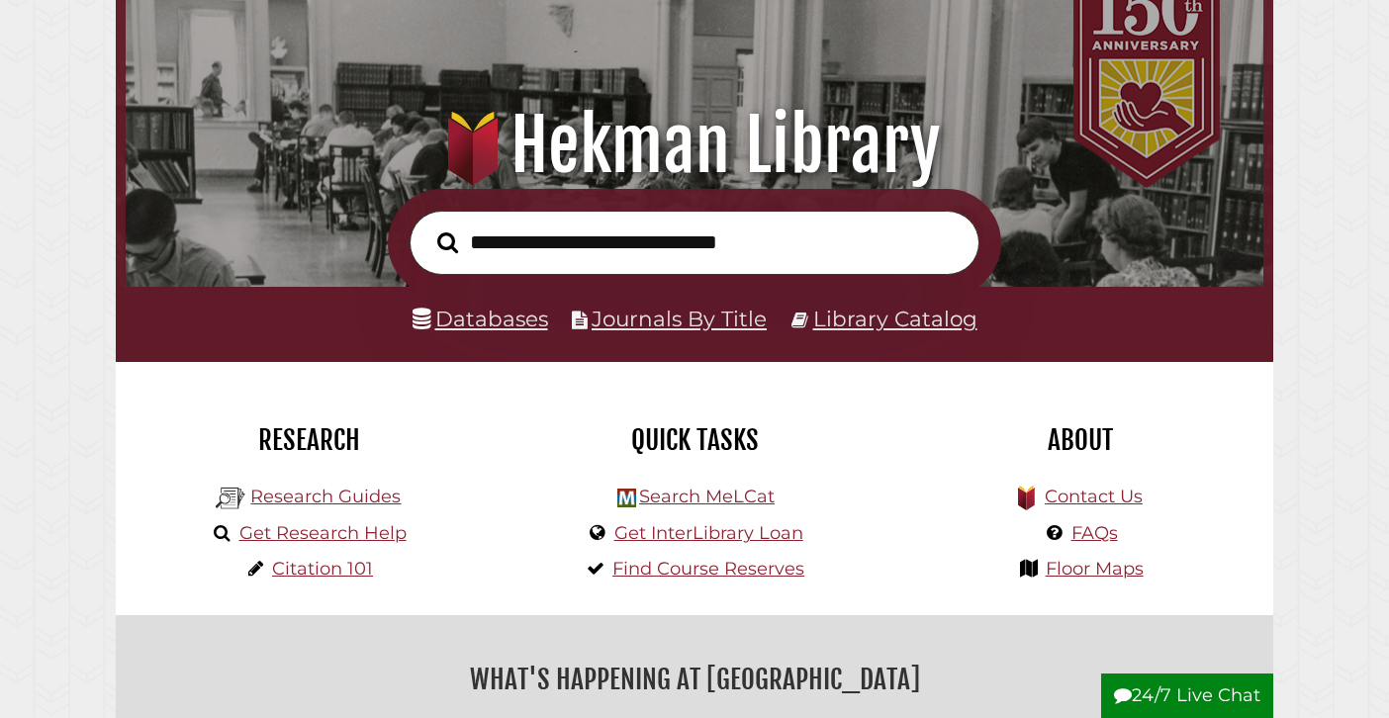
scroll to position [163, 0]
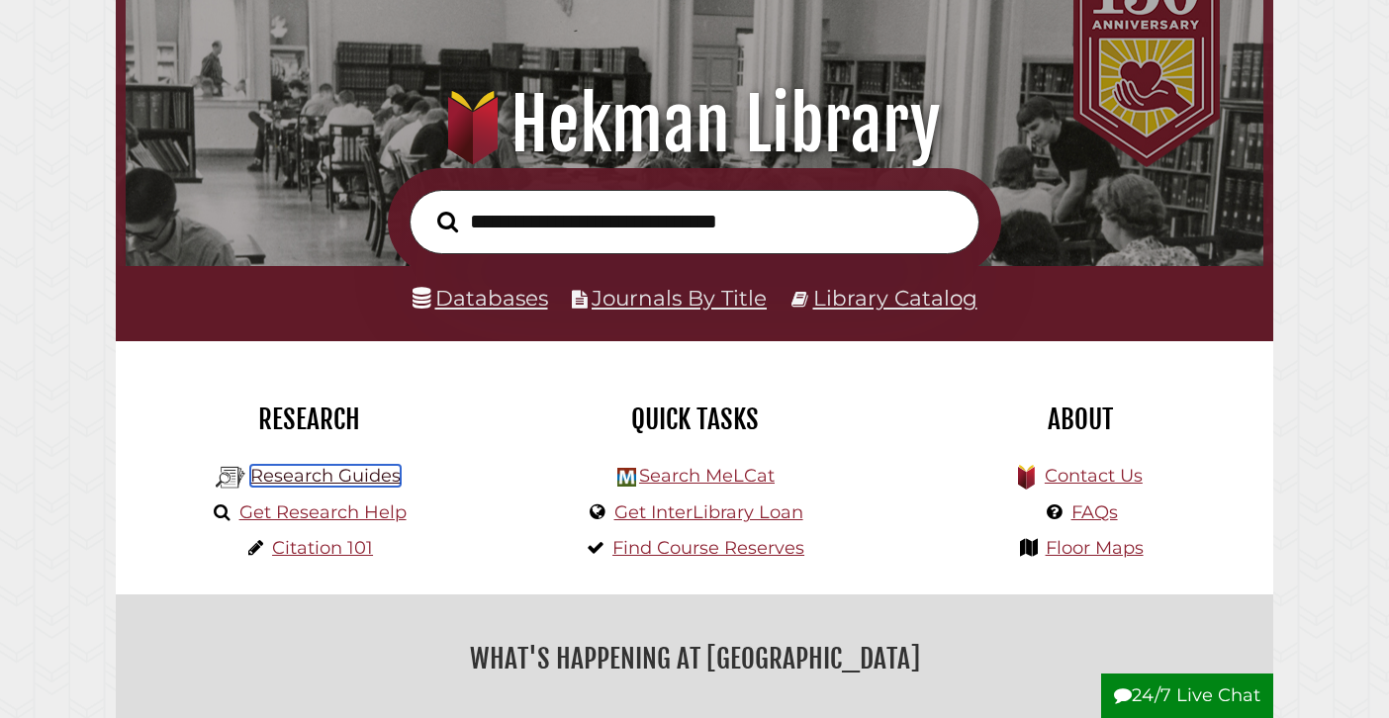
click at [375, 472] on link "Research Guides" at bounding box center [325, 476] width 150 height 22
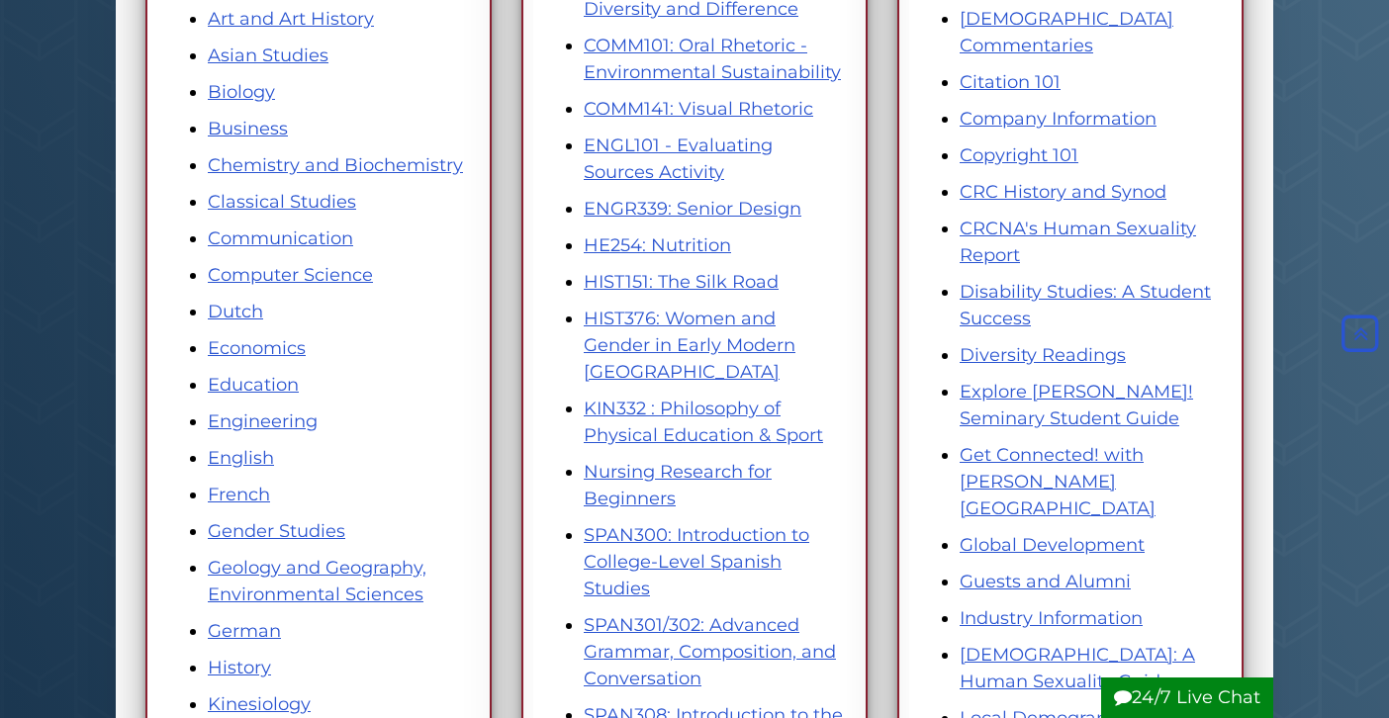
scroll to position [493, 0]
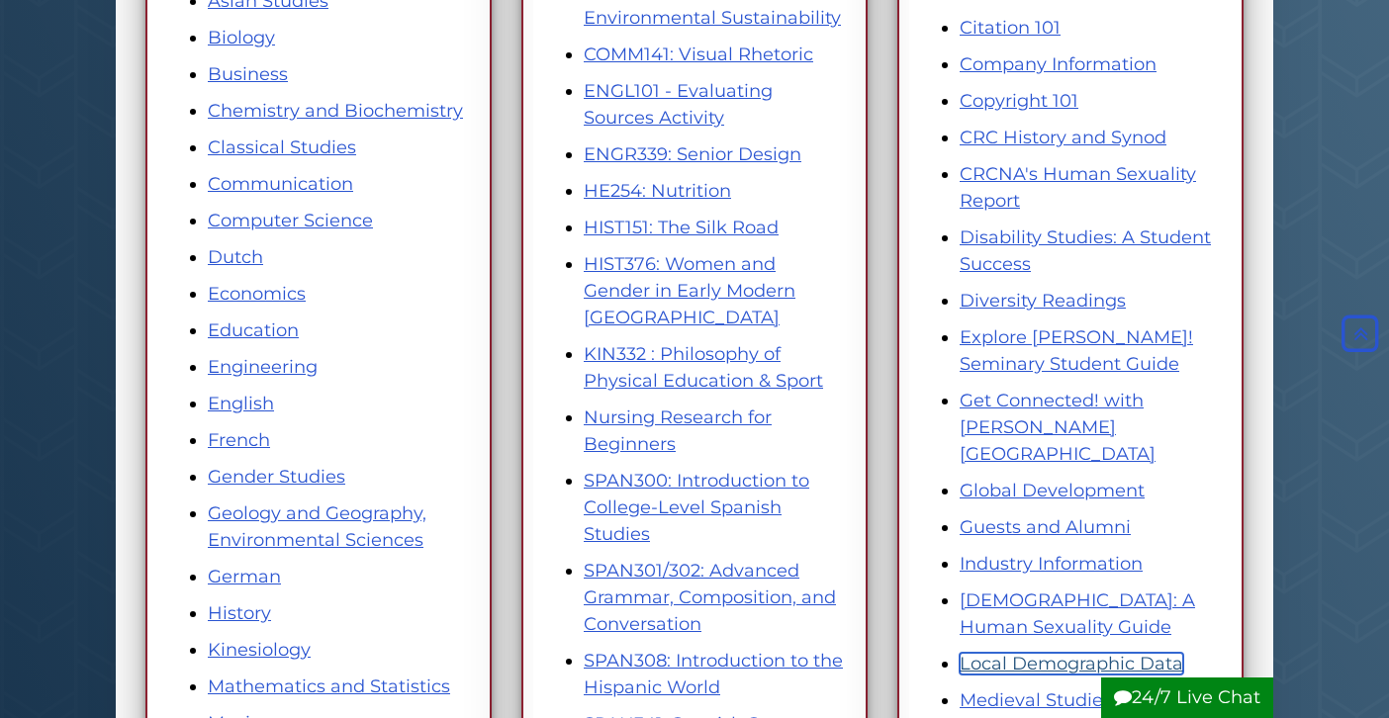
click at [1037, 653] on link "Local Demographic Data" at bounding box center [1071, 664] width 224 height 22
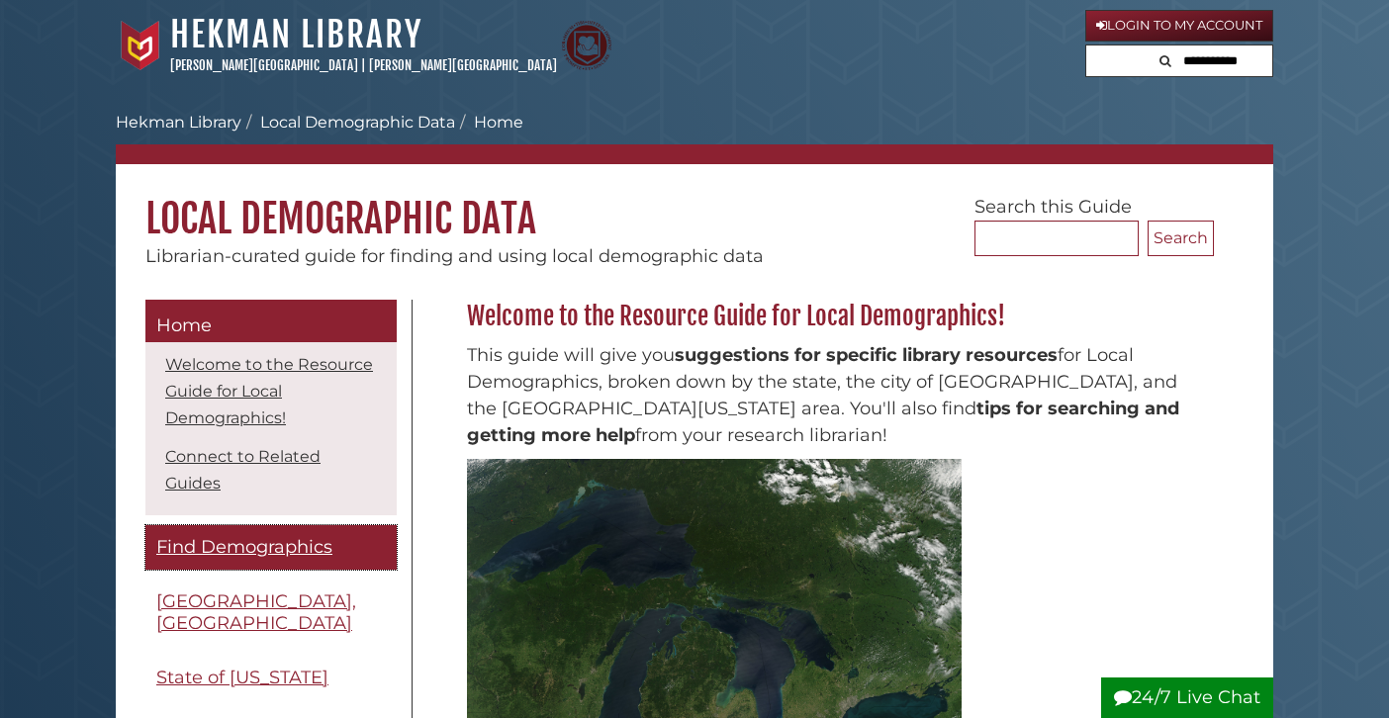
click at [249, 540] on span "Find Demographics" at bounding box center [244, 547] width 176 height 22
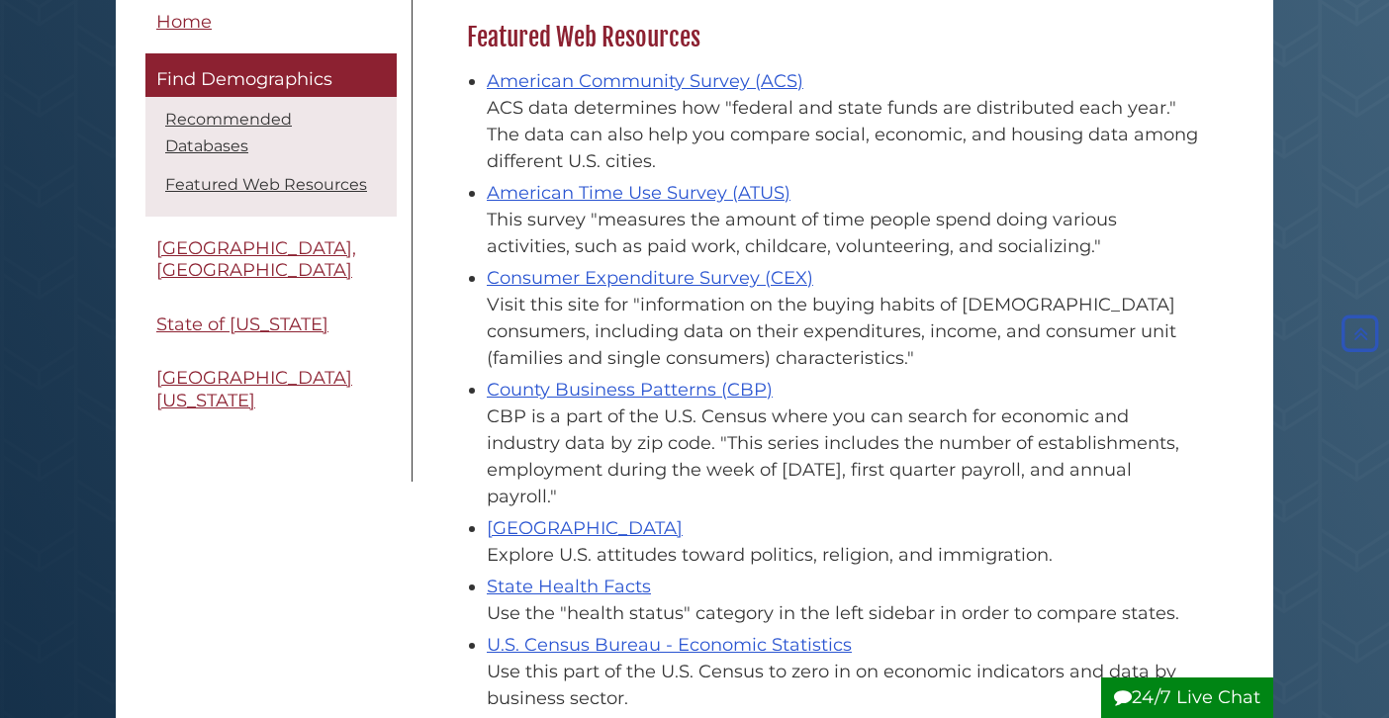
scroll to position [740, 0]
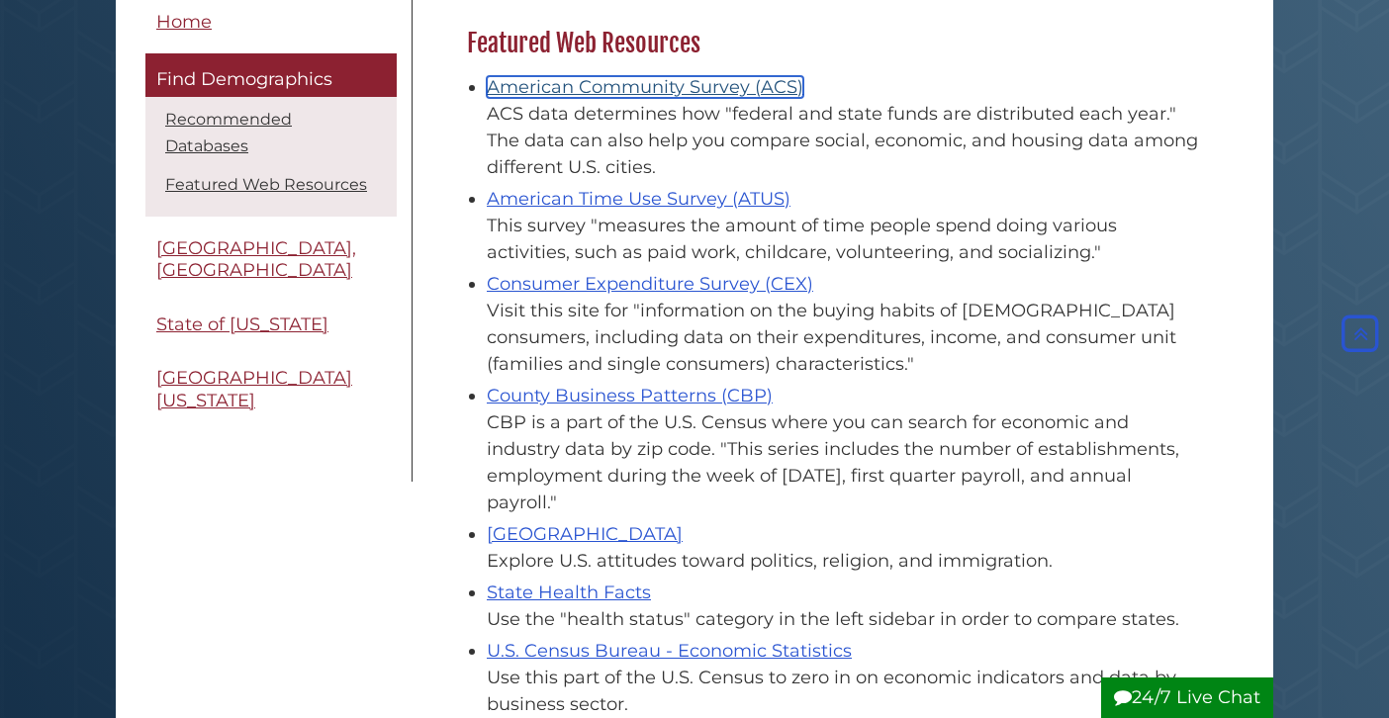
click at [697, 88] on link "American Community Survey (ACS)" at bounding box center [645, 87] width 316 height 22
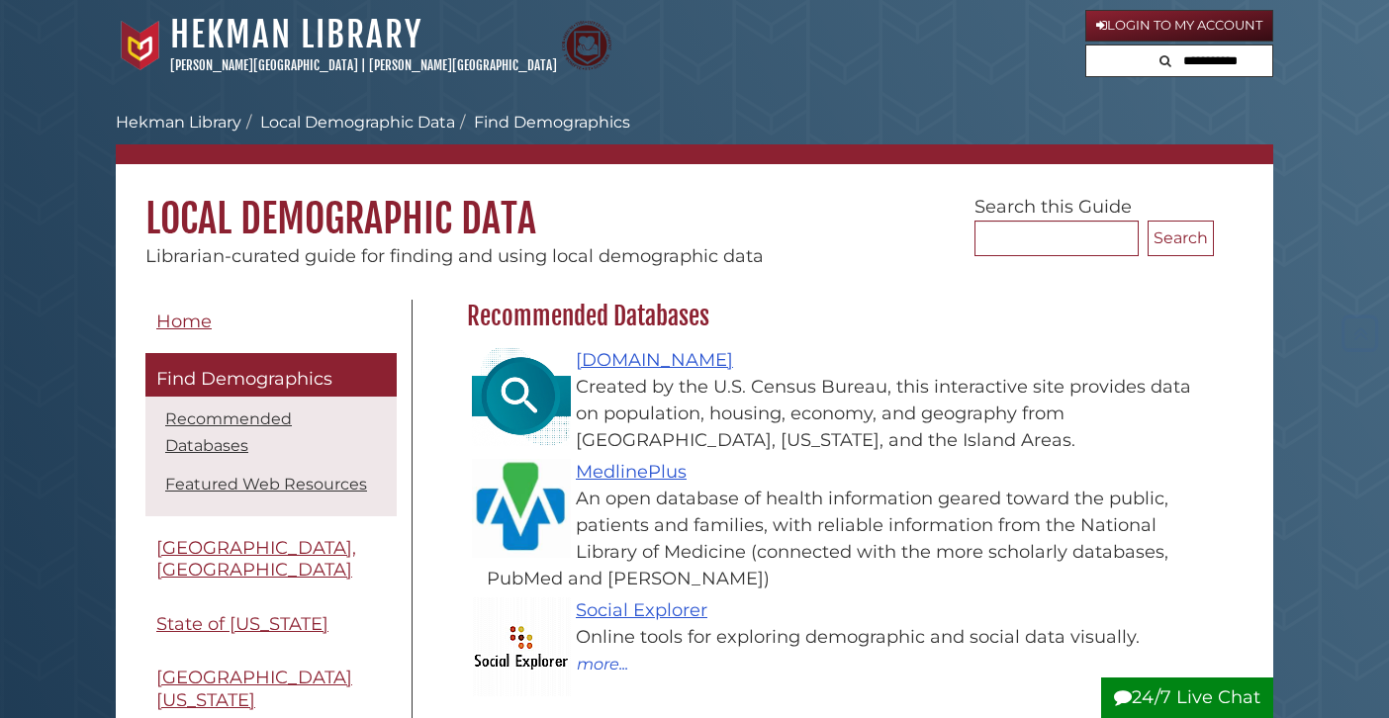
scroll to position [740, 0]
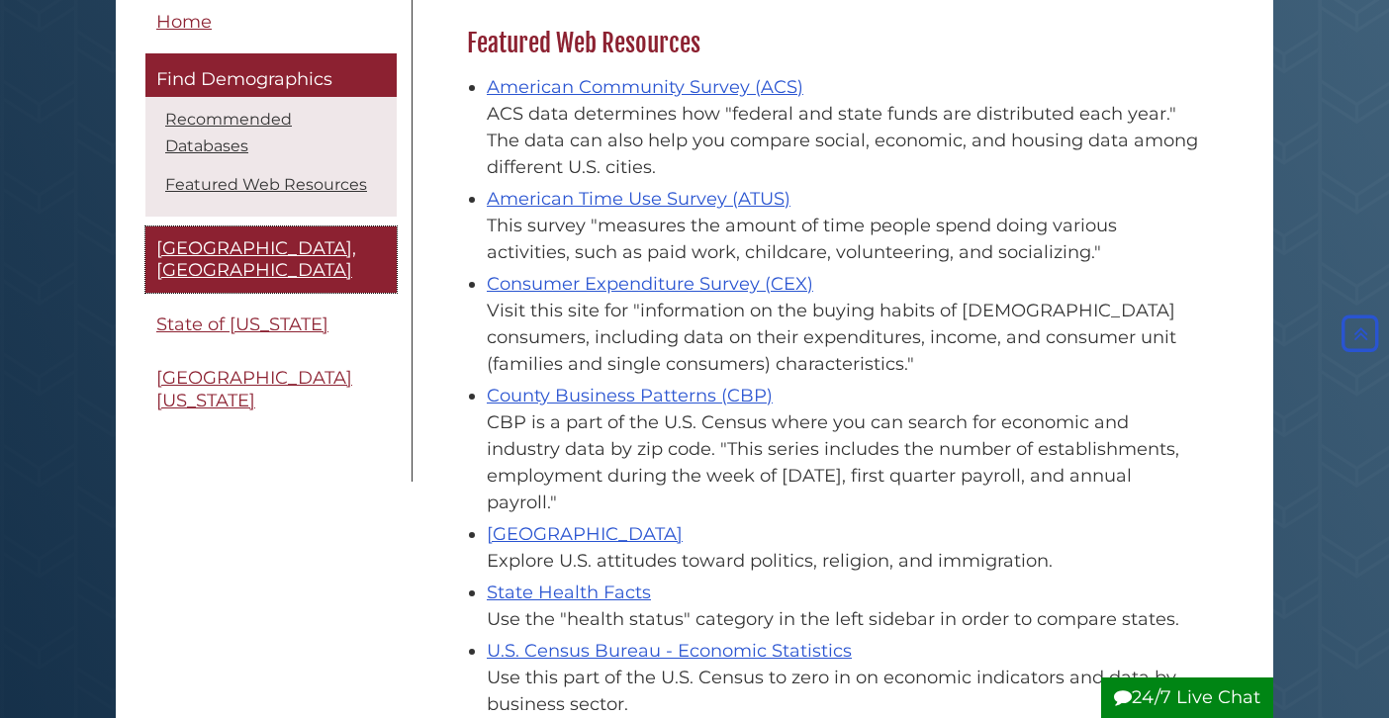
click at [213, 237] on span "[GEOGRAPHIC_DATA], [GEOGRAPHIC_DATA]" at bounding box center [256, 259] width 200 height 45
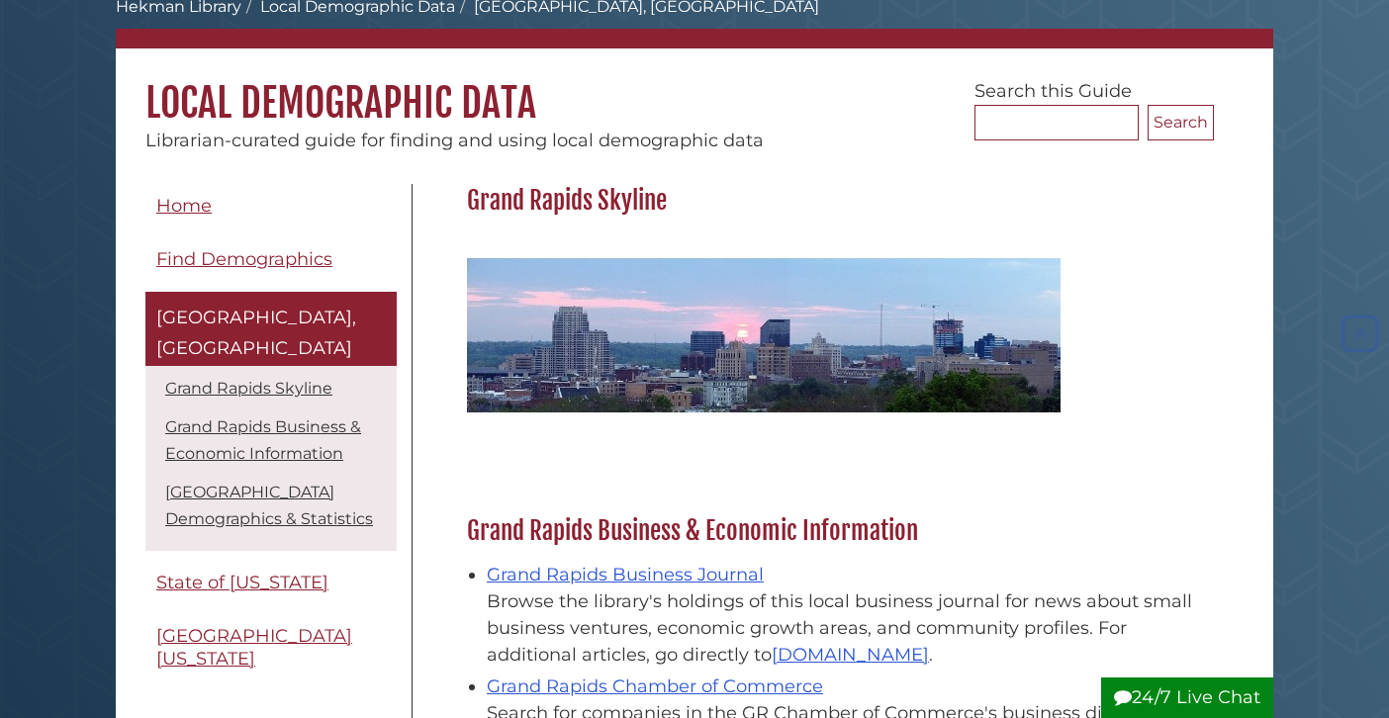
scroll to position [114, 0]
